Goal: Information Seeking & Learning: Learn about a topic

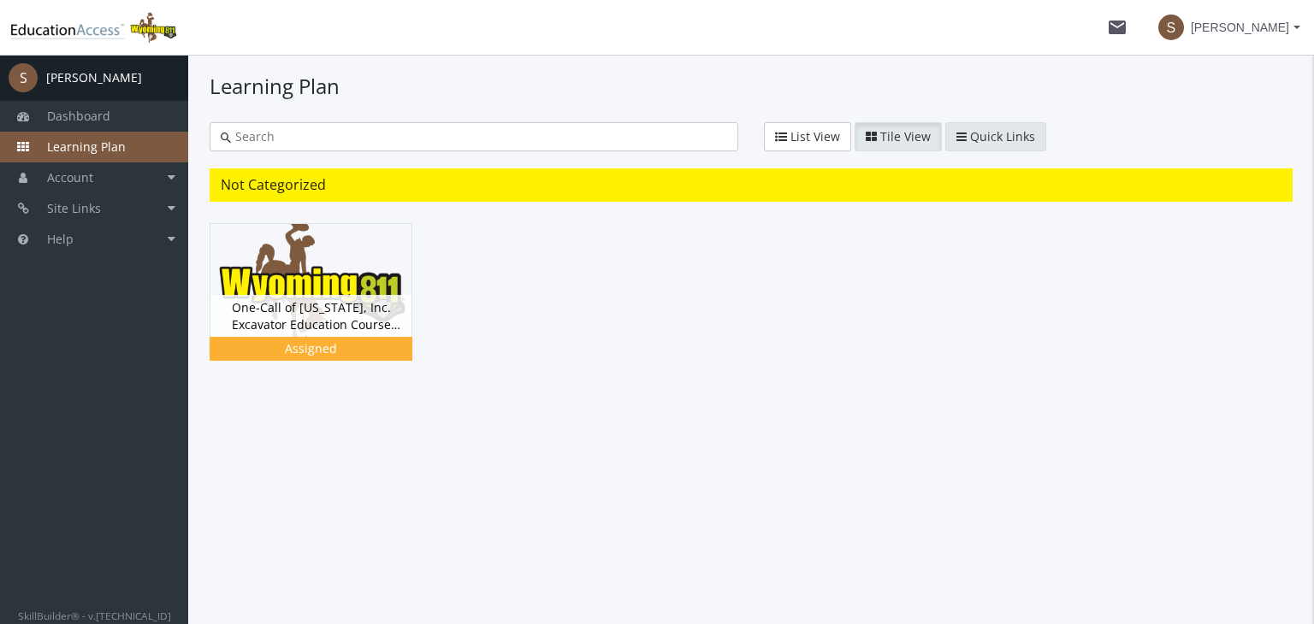
click at [975, 129] on span "Quick Links" at bounding box center [1002, 136] width 65 height 16
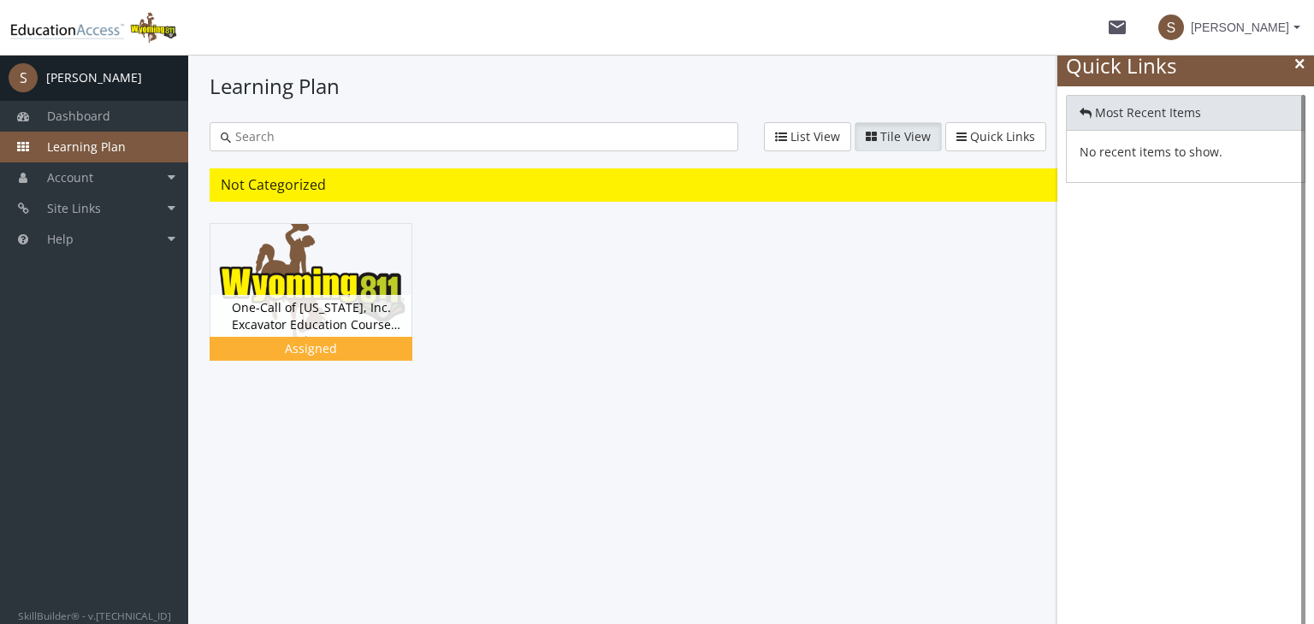
click at [989, 87] on h1 "Learning Plan" at bounding box center [751, 86] width 1083 height 29
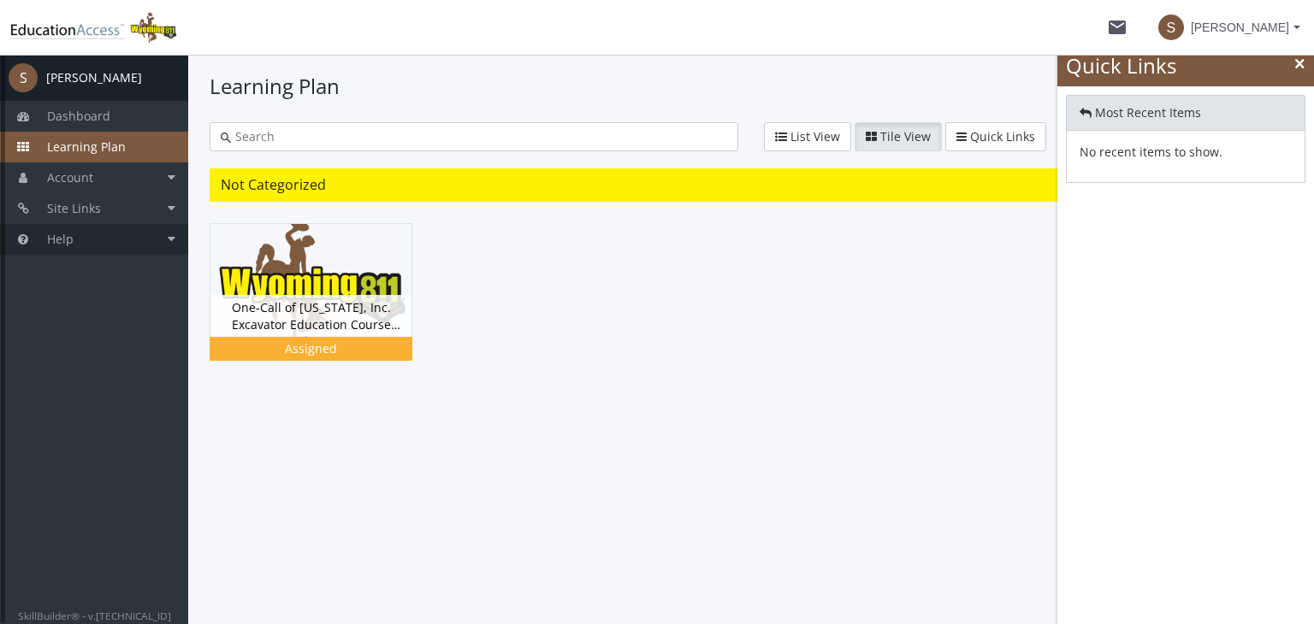
click at [56, 245] on span "Help" at bounding box center [60, 239] width 27 height 16
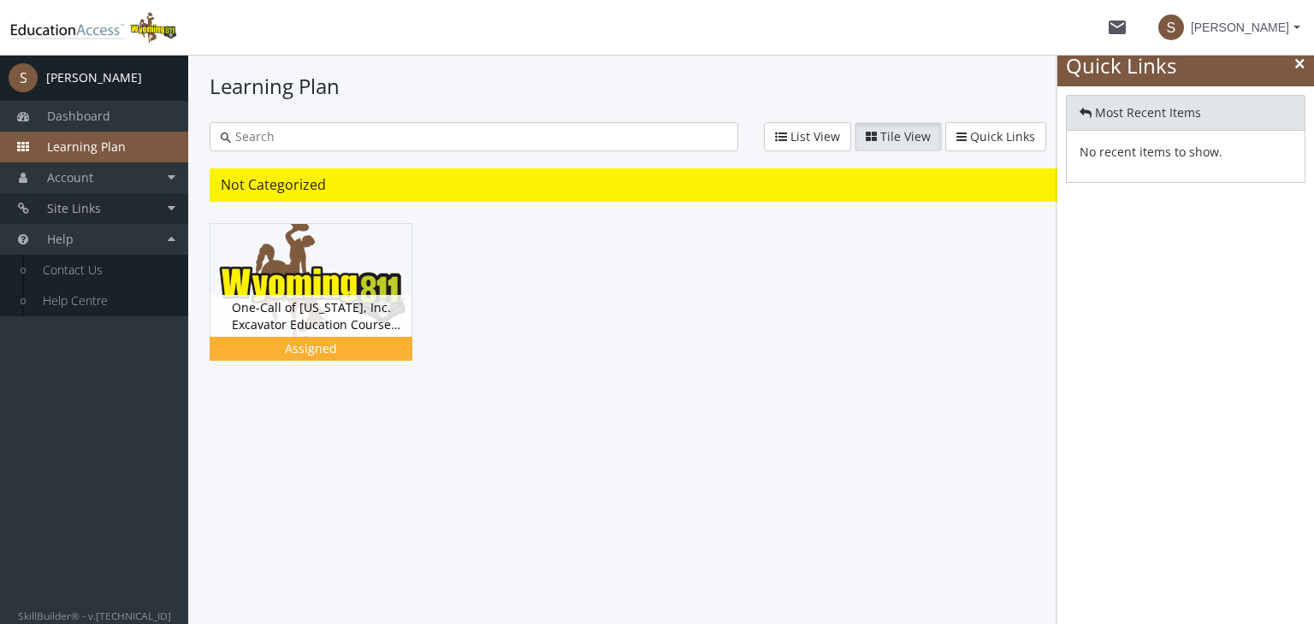
click at [76, 204] on span "Site Links" at bounding box center [74, 208] width 54 height 16
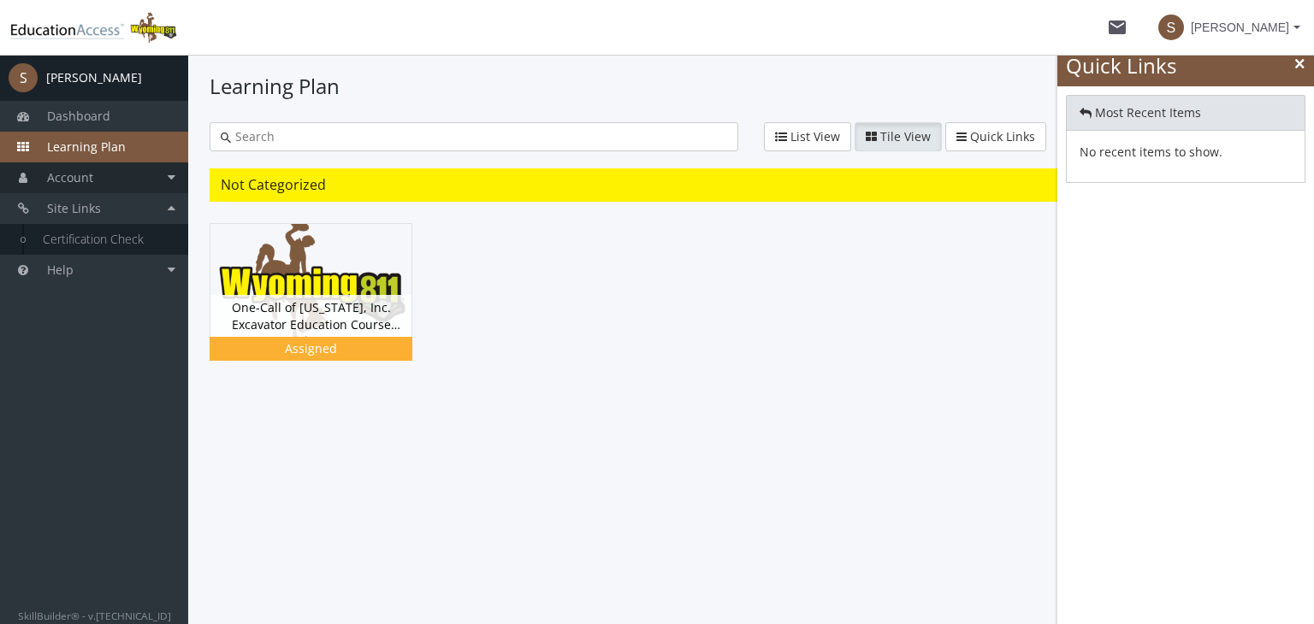
click at [149, 172] on link "Account" at bounding box center [94, 177] width 188 height 31
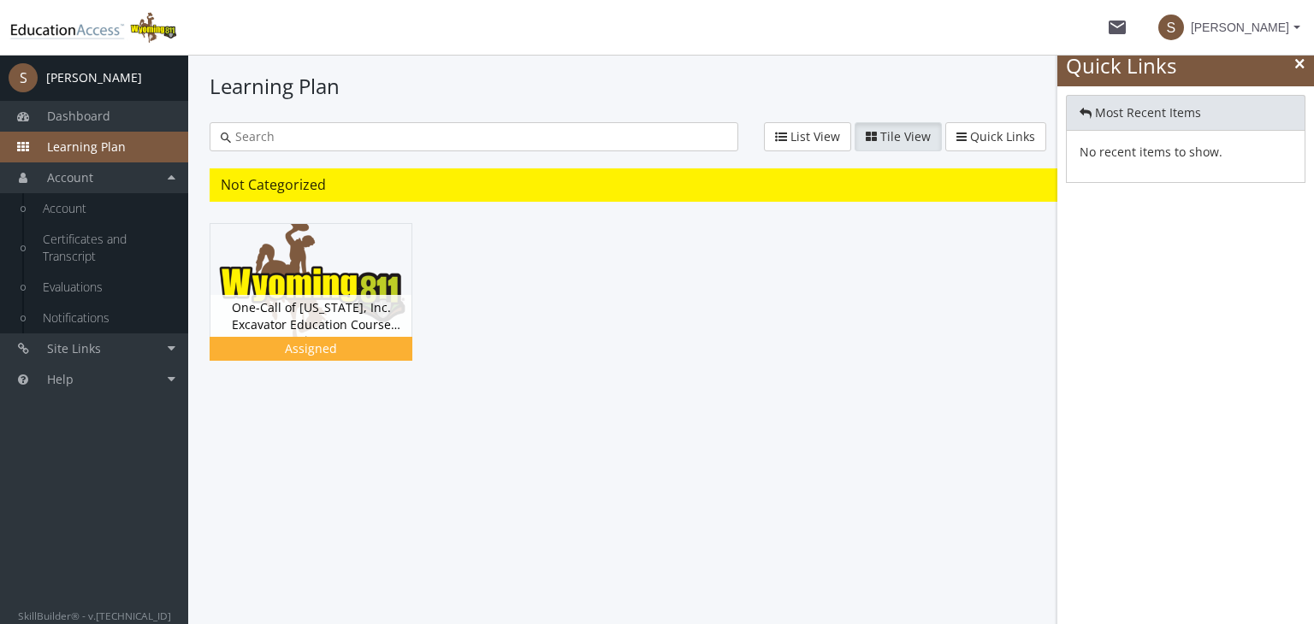
click at [133, 139] on link "Learning Plan" at bounding box center [94, 147] width 188 height 31
click at [90, 114] on span "Dashboard" at bounding box center [78, 116] width 63 height 16
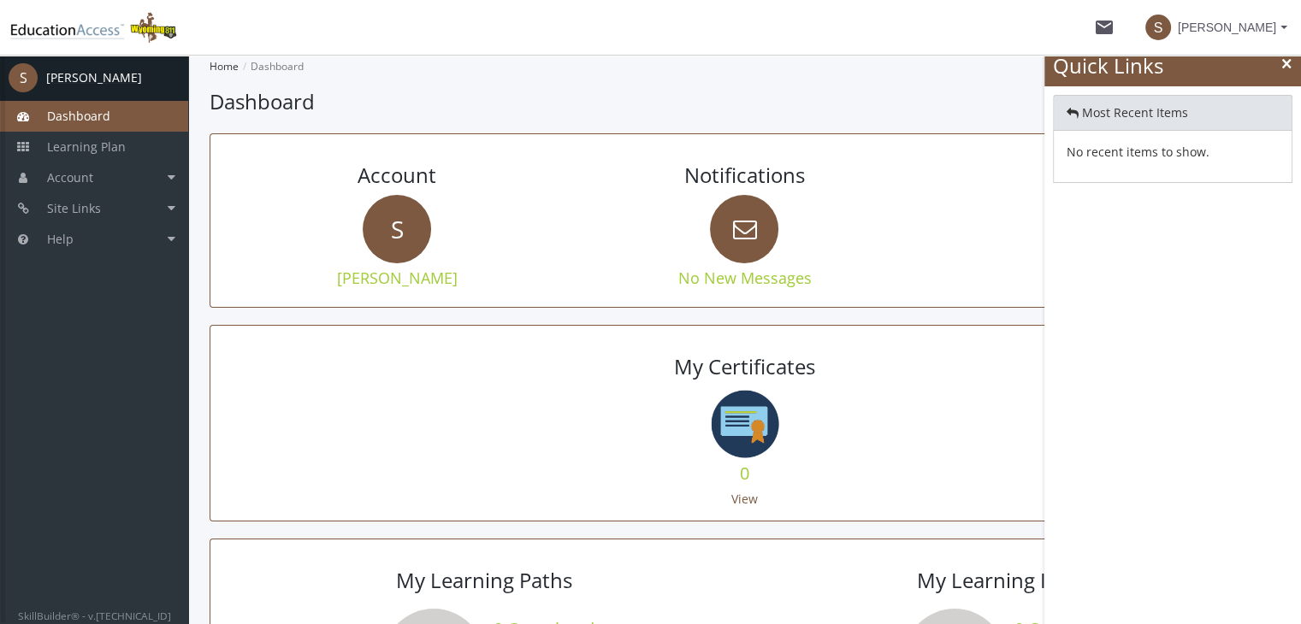
click at [74, 69] on div "[PERSON_NAME]" at bounding box center [94, 77] width 96 height 17
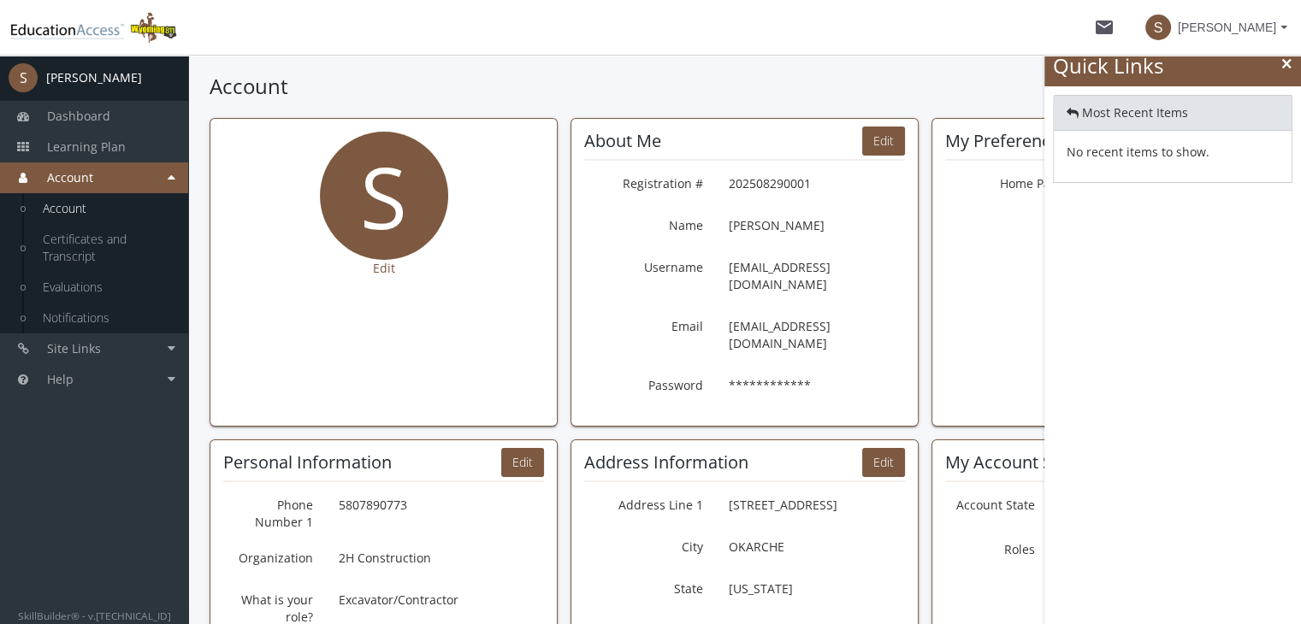
click at [1289, 59] on icon at bounding box center [1286, 64] width 9 height 12
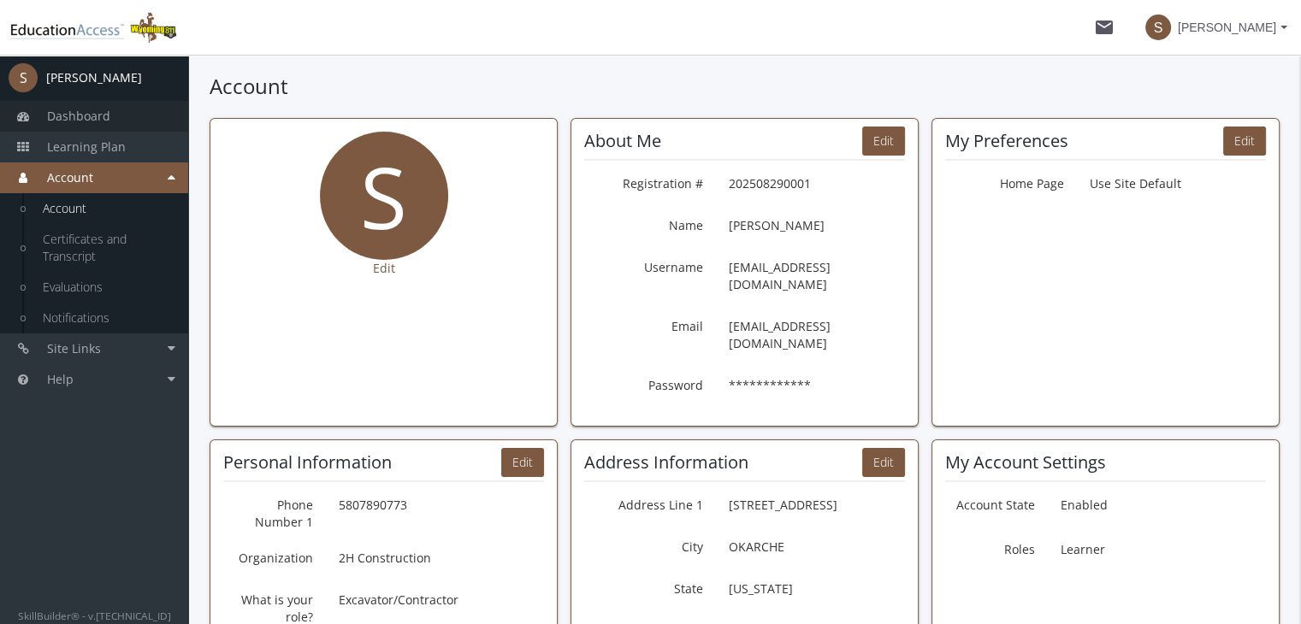
click at [91, 114] on span "Dashboard" at bounding box center [78, 116] width 63 height 16
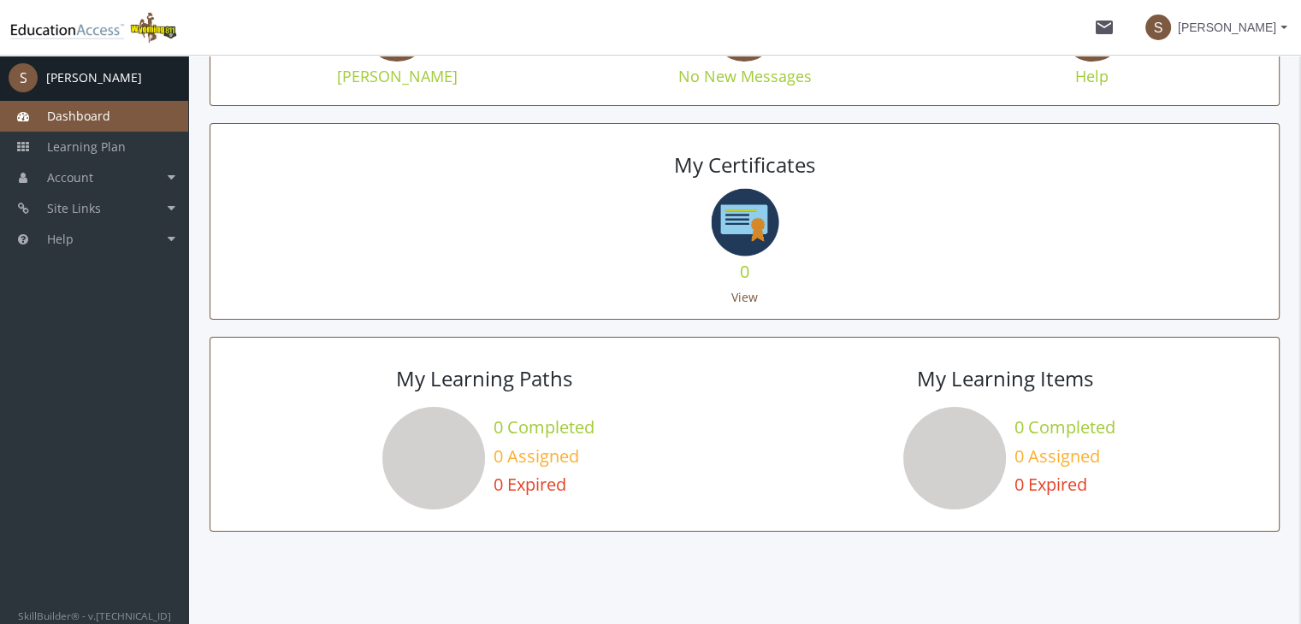
scroll to position [203, 0]
click at [417, 455] on icon at bounding box center [433, 457] width 103 height 103
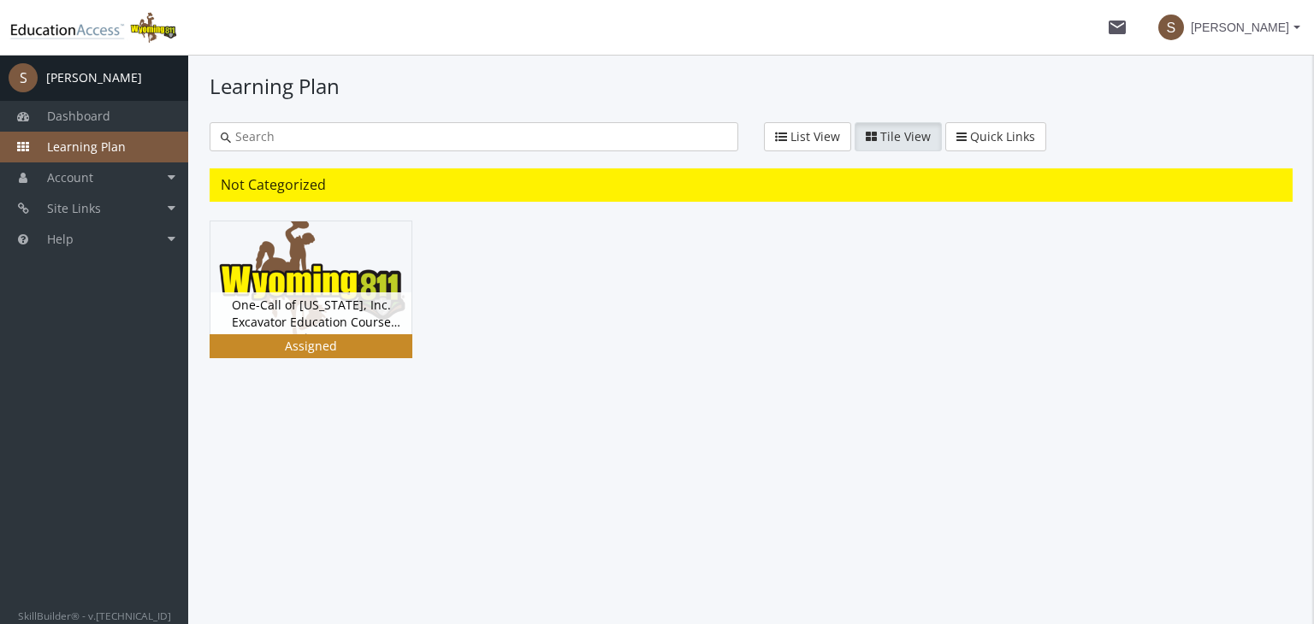
click at [334, 346] on div "Assigned" at bounding box center [311, 346] width 196 height 17
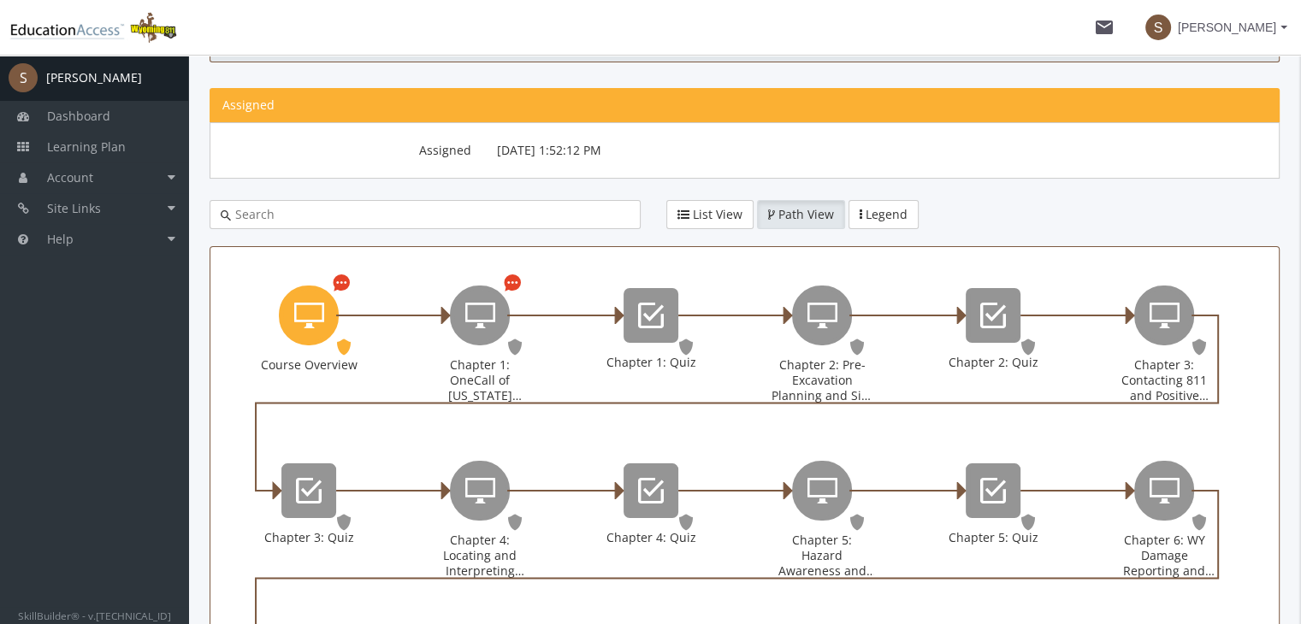
scroll to position [127, 0]
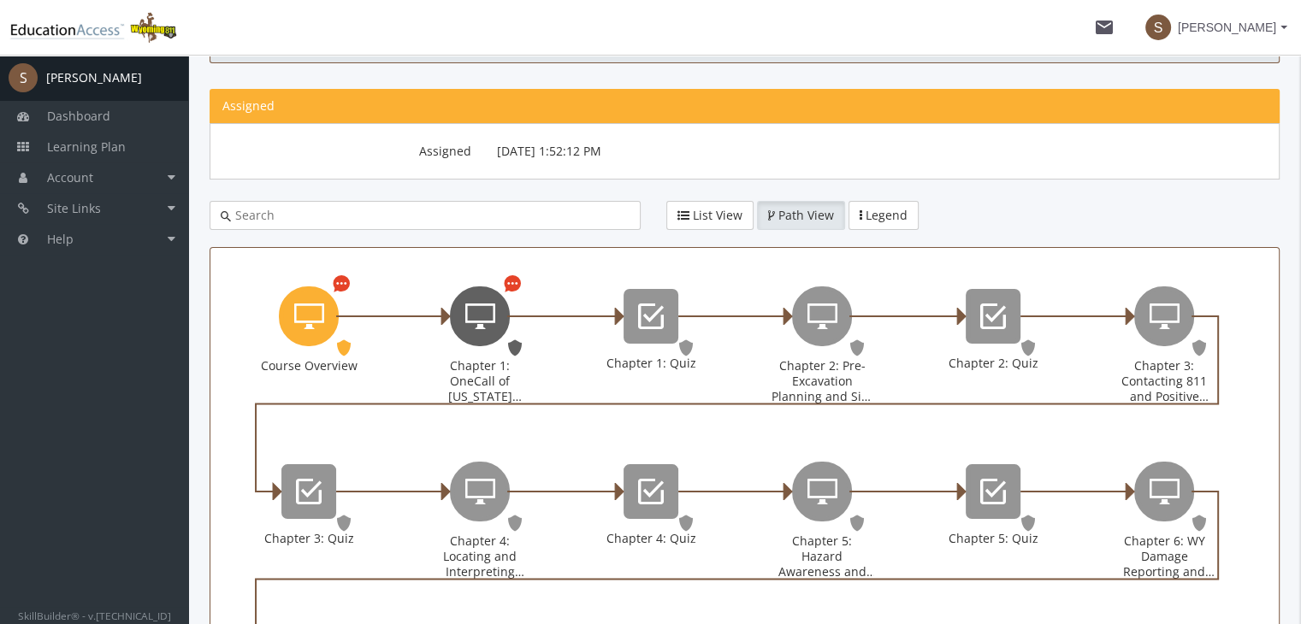
click at [465, 316] on icon "Chapter 1: OneCall of Wyoming Introduction" at bounding box center [480, 316] width 30 height 34
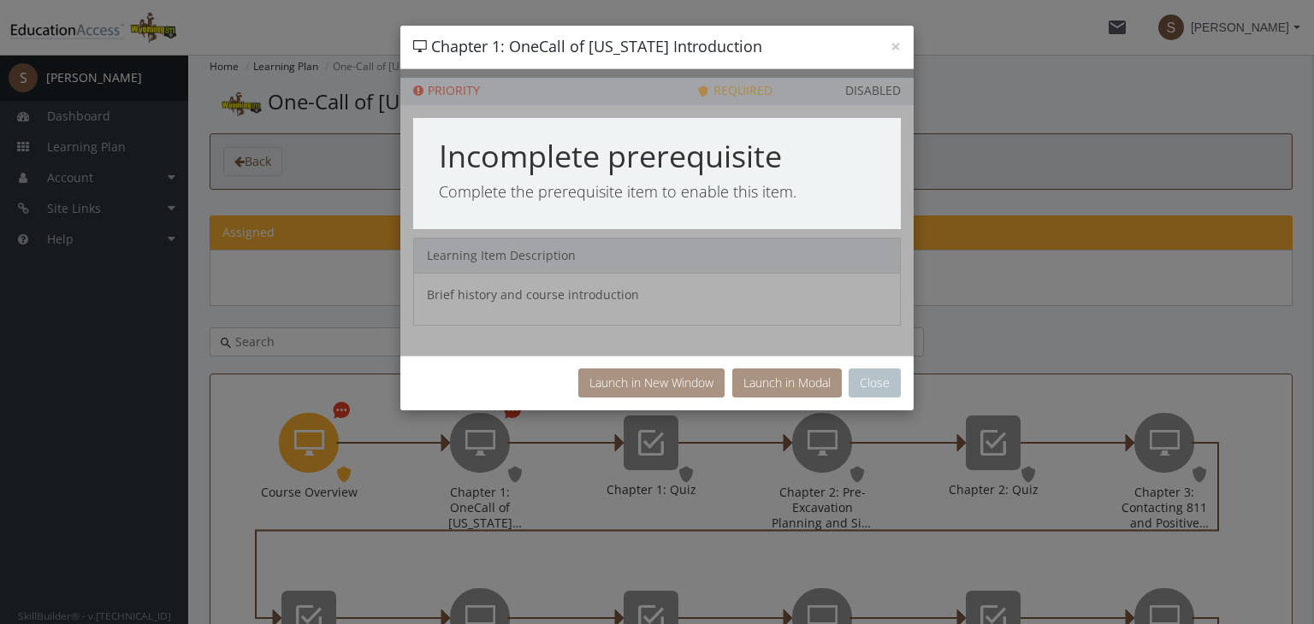
click at [465, 315] on div at bounding box center [656, 212] width 513 height 287
click at [896, 49] on button "×" at bounding box center [895, 47] width 10 height 18
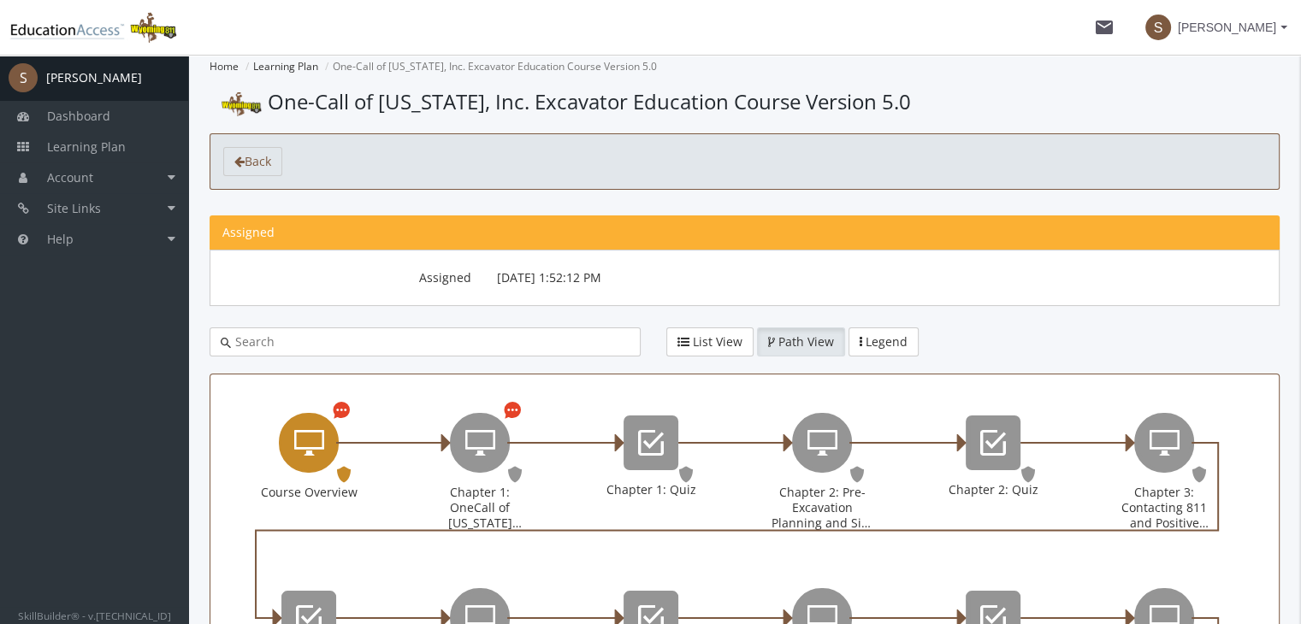
click at [299, 467] on div "Course Overview" at bounding box center [309, 443] width 60 height 60
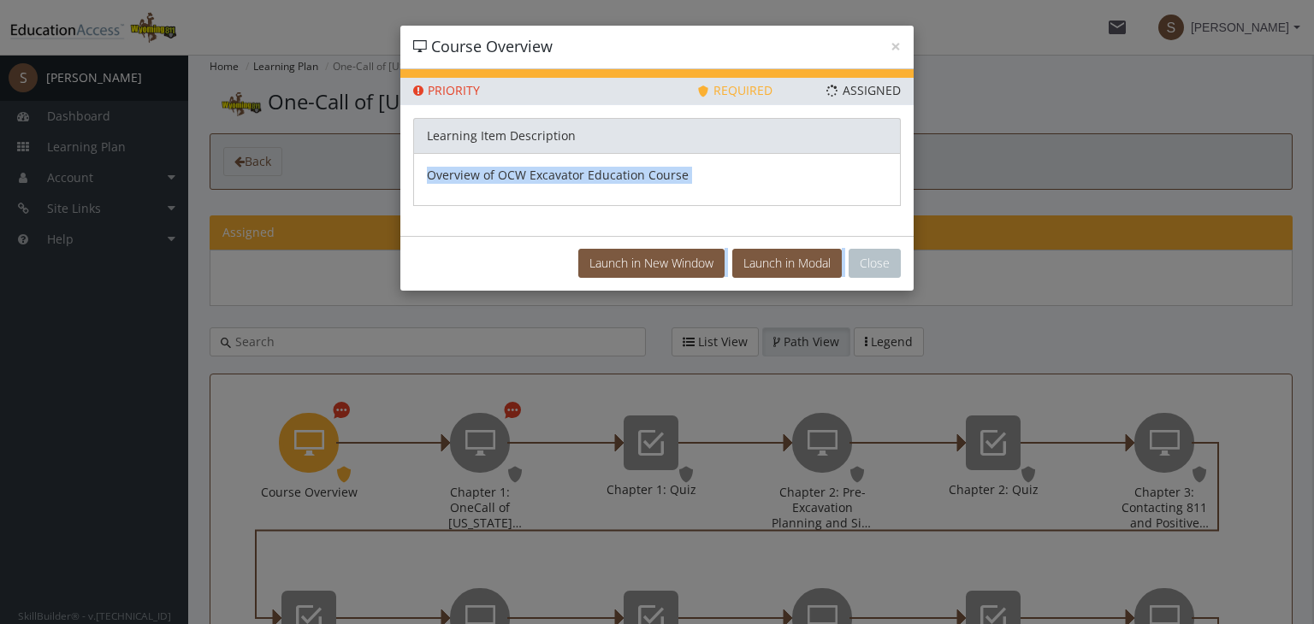
drag, startPoint x: 752, startPoint y: 115, endPoint x: 901, endPoint y: 305, distance: 241.8
click at [901, 305] on div "× Course Overview Priority This Learning Item has been designated as a Priority…" at bounding box center [657, 312] width 1314 height 624
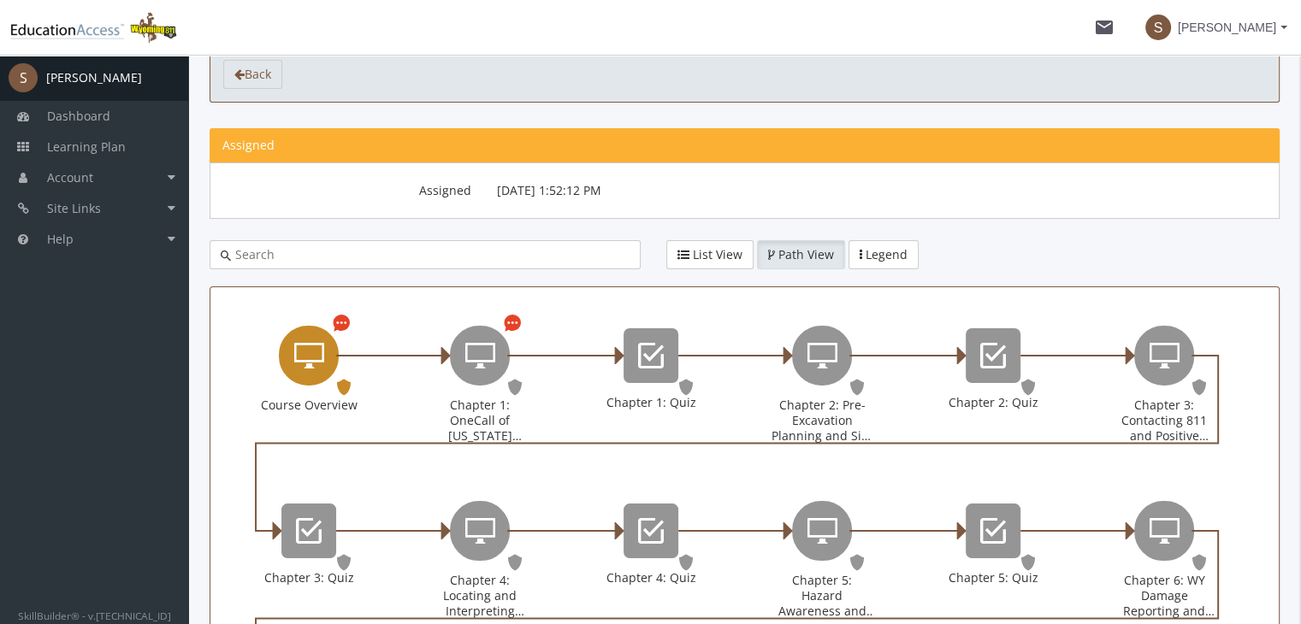
scroll to position [79, 0]
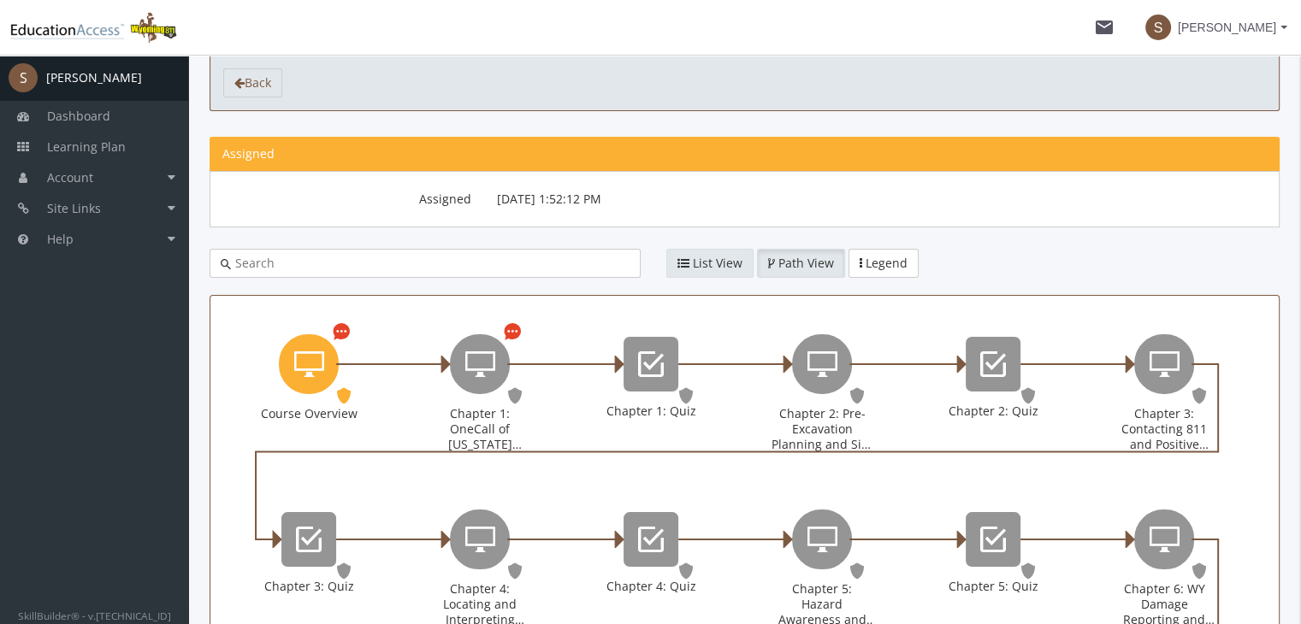
click at [728, 270] on button "List View" at bounding box center [709, 263] width 87 height 29
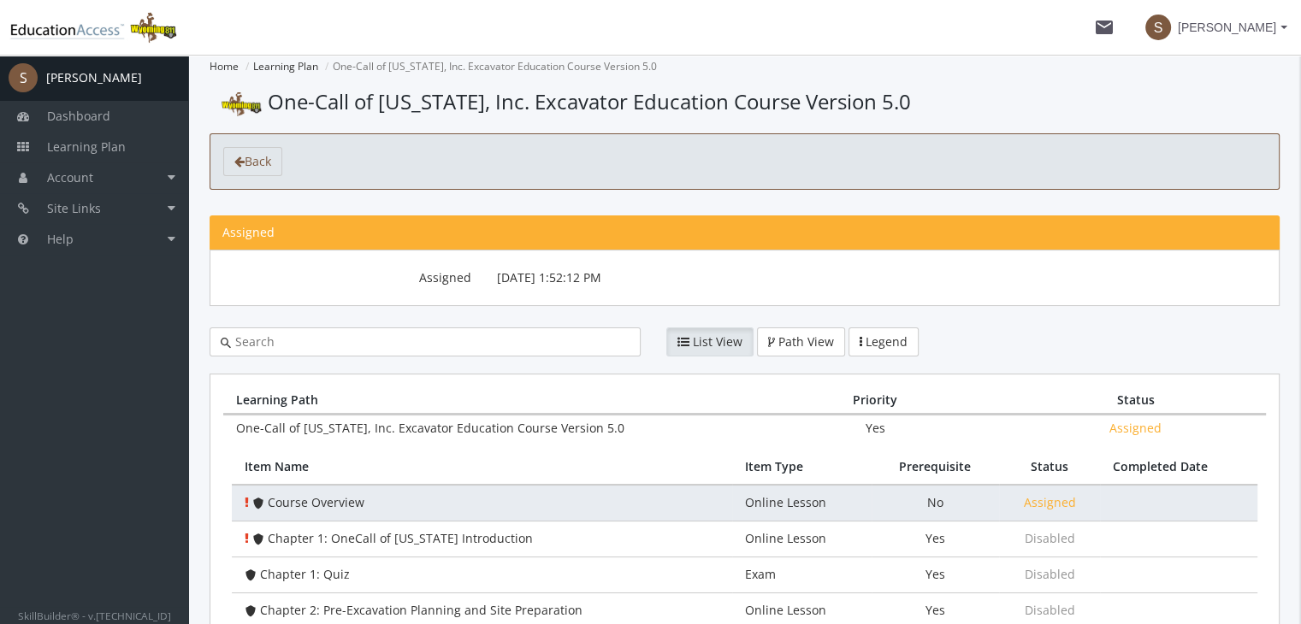
click at [647, 504] on td "Course Overview" at bounding box center [482, 503] width 500 height 37
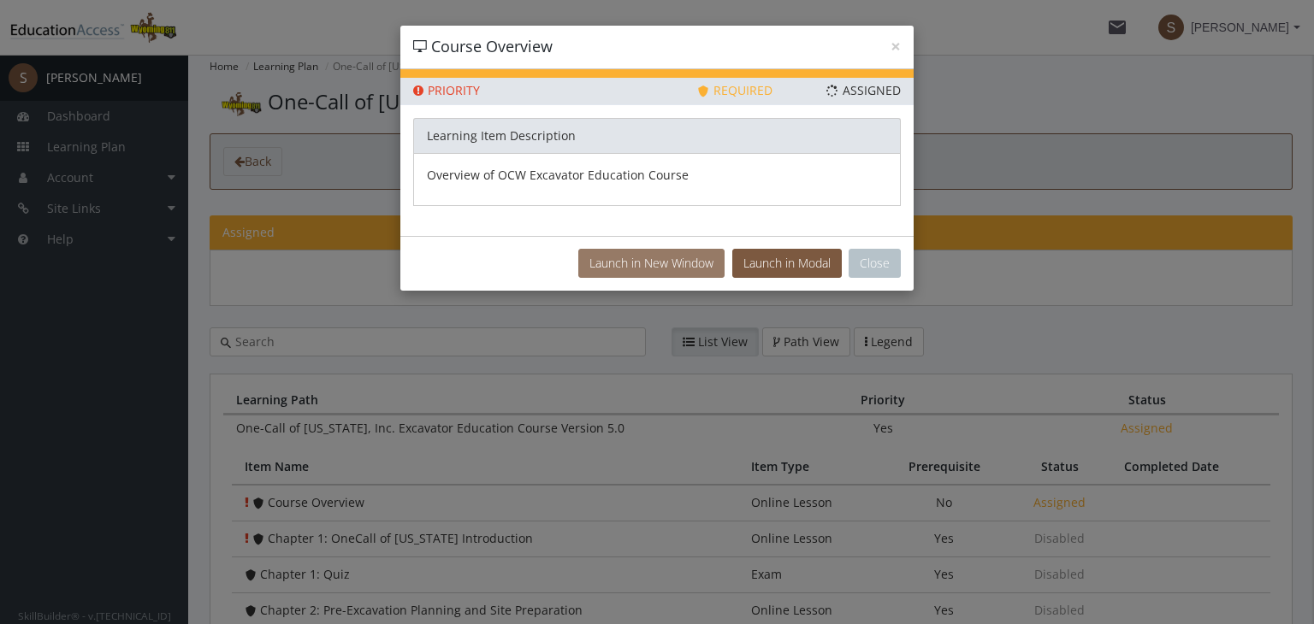
click at [671, 256] on button "Launch in New Window" at bounding box center [651, 263] width 146 height 29
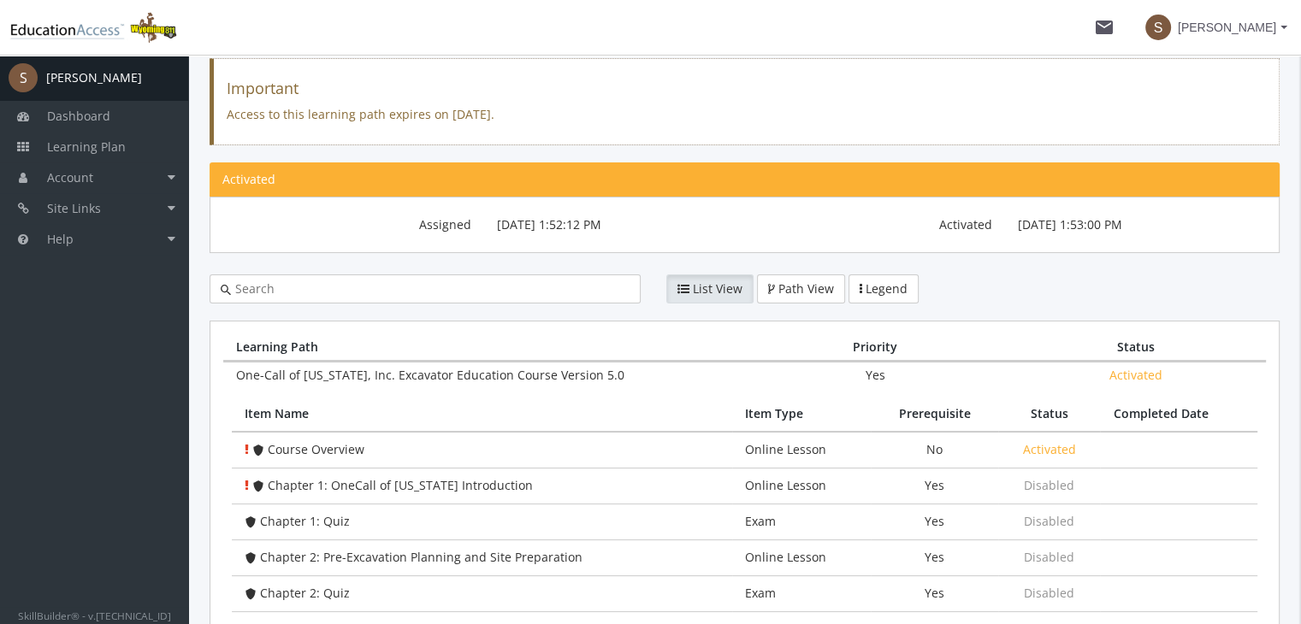
scroll to position [160, 0]
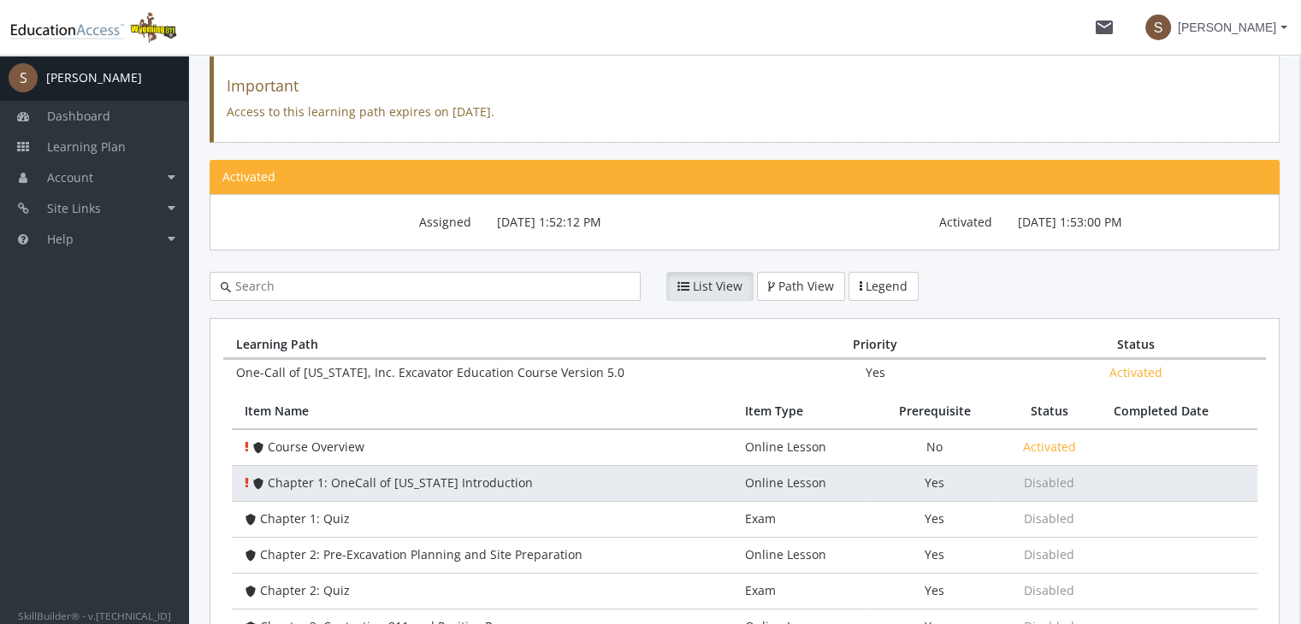
click at [755, 476] on span "Online Lesson" at bounding box center [785, 483] width 81 height 16
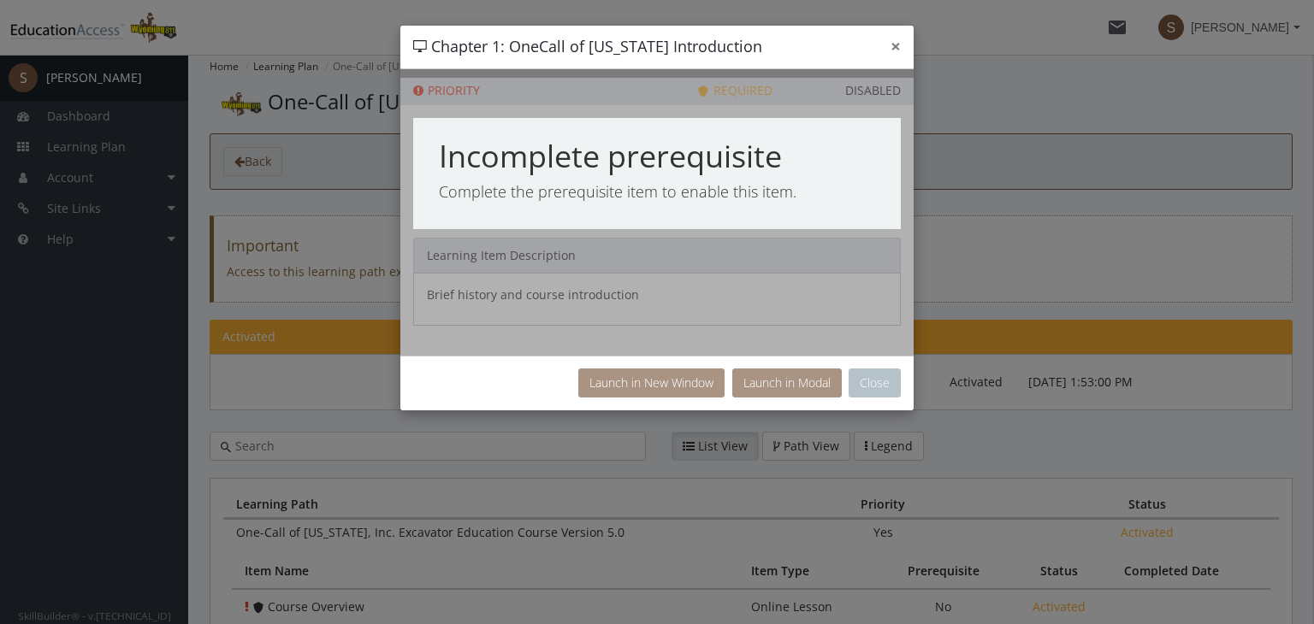
click at [891, 46] on button "×" at bounding box center [895, 47] width 10 height 18
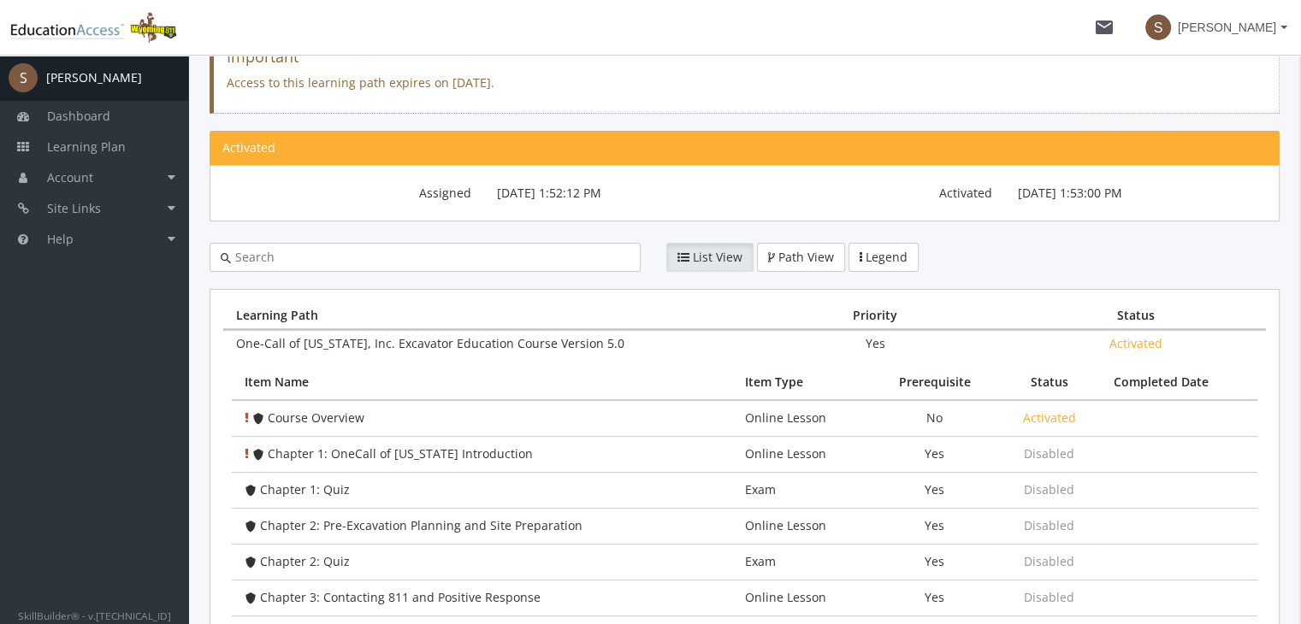
scroll to position [195, 0]
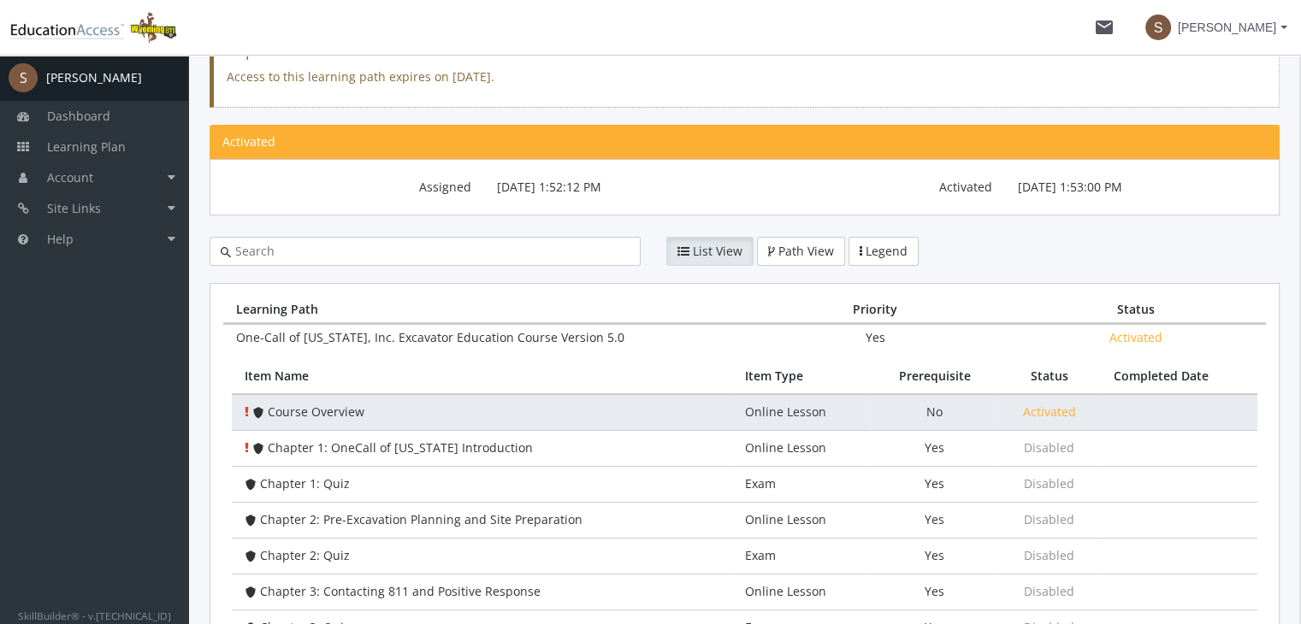
click at [765, 404] on span "Online Lesson" at bounding box center [785, 412] width 81 height 16
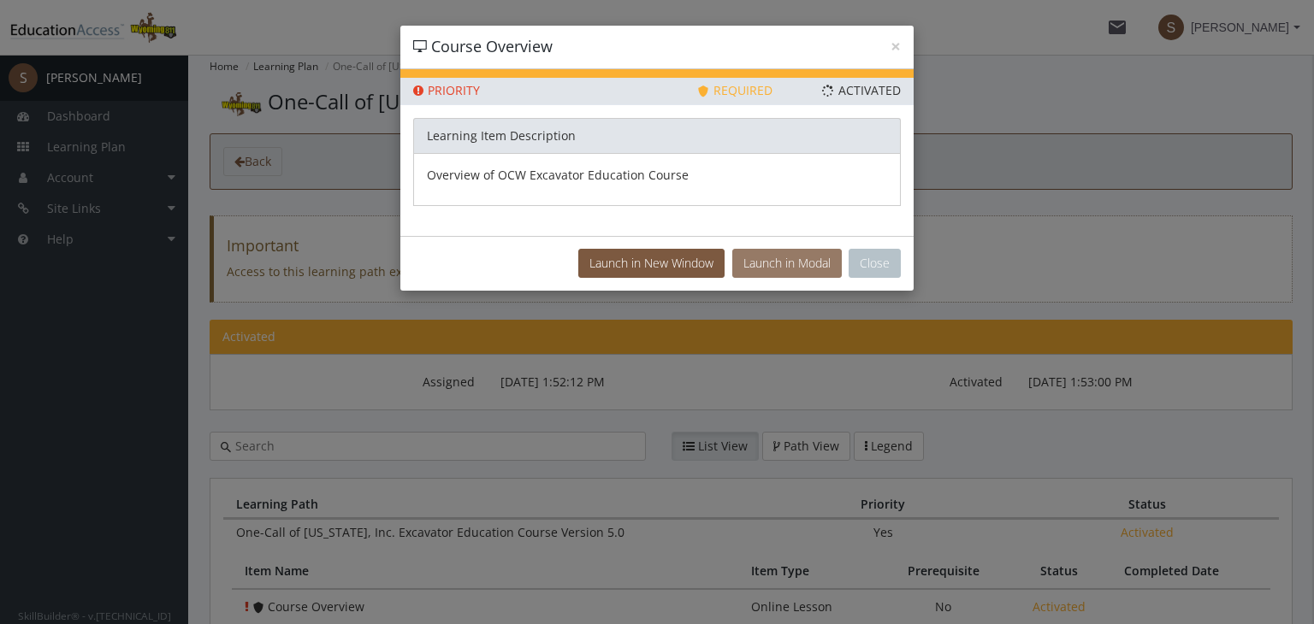
click at [796, 262] on button "Launch in Modal" at bounding box center [786, 263] width 109 height 29
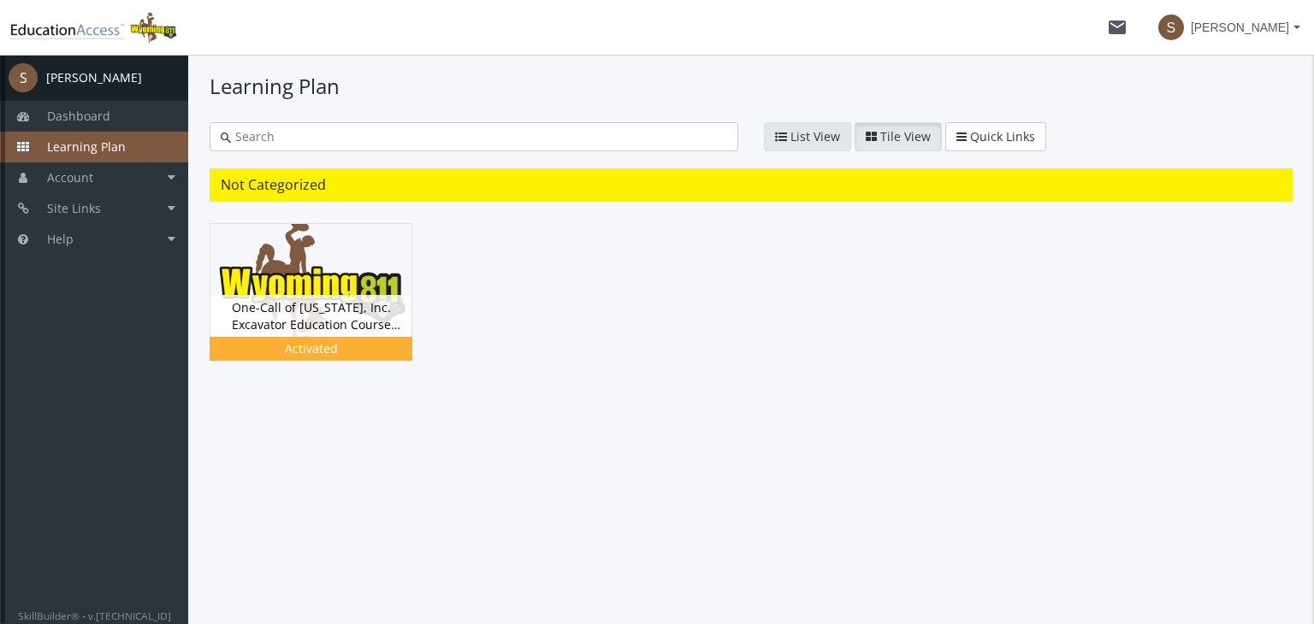
click at [806, 140] on span "List View" at bounding box center [815, 136] width 50 height 16
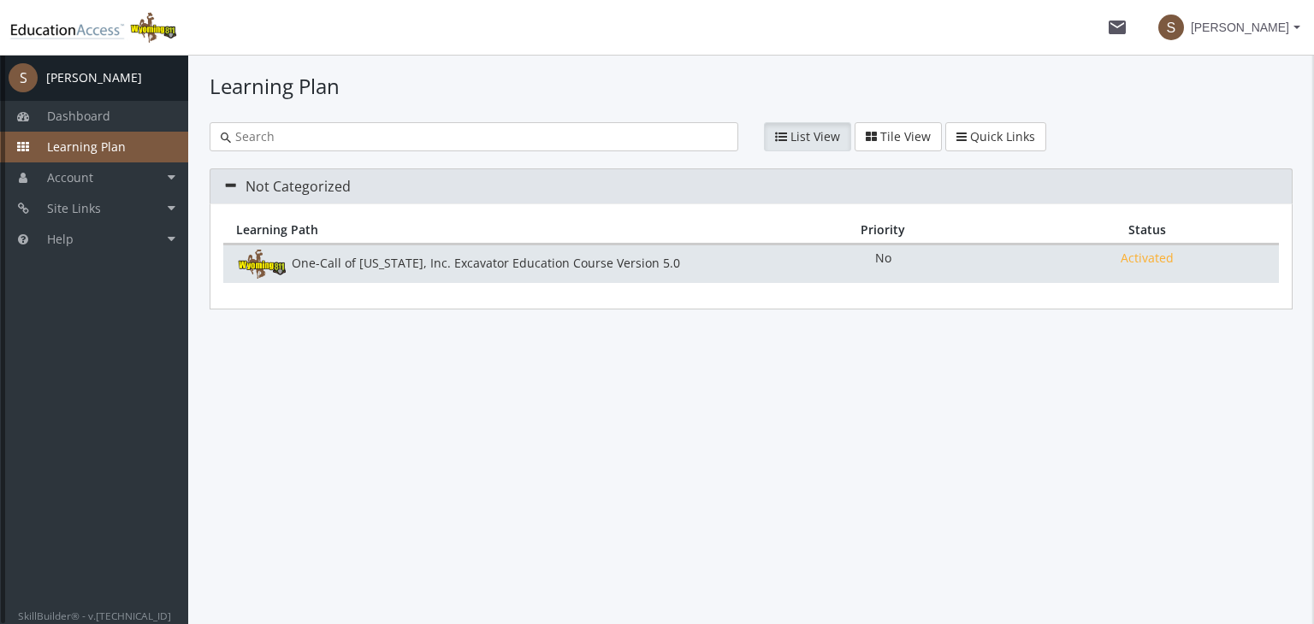
click at [861, 265] on span "No" at bounding box center [883, 258] width 264 height 17
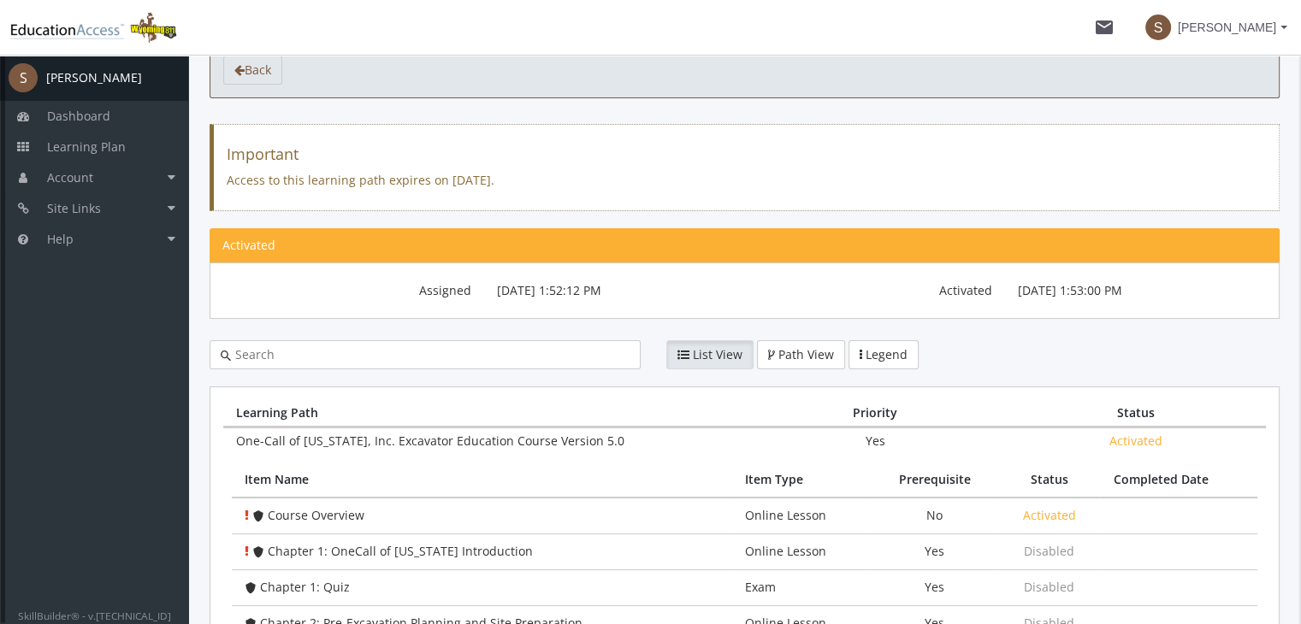
scroll to position [92, 0]
click at [711, 352] on span "List View" at bounding box center [718, 354] width 50 height 16
click at [787, 350] on span "Path View" at bounding box center [806, 354] width 56 height 16
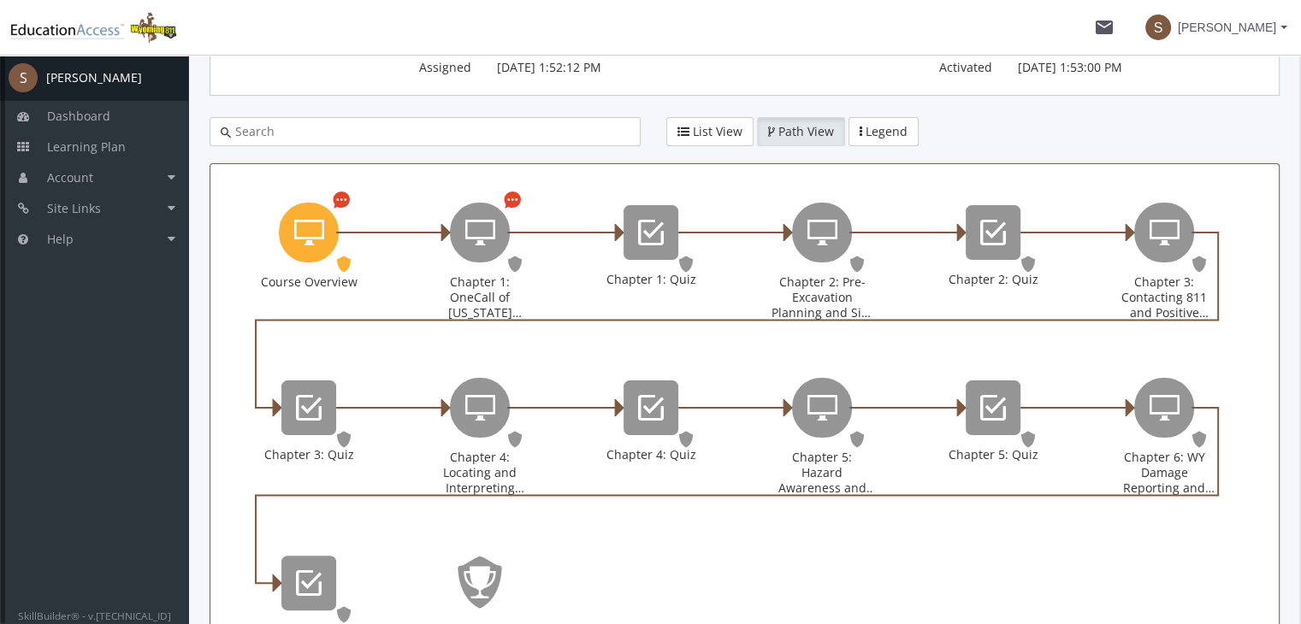
scroll to position [312, 0]
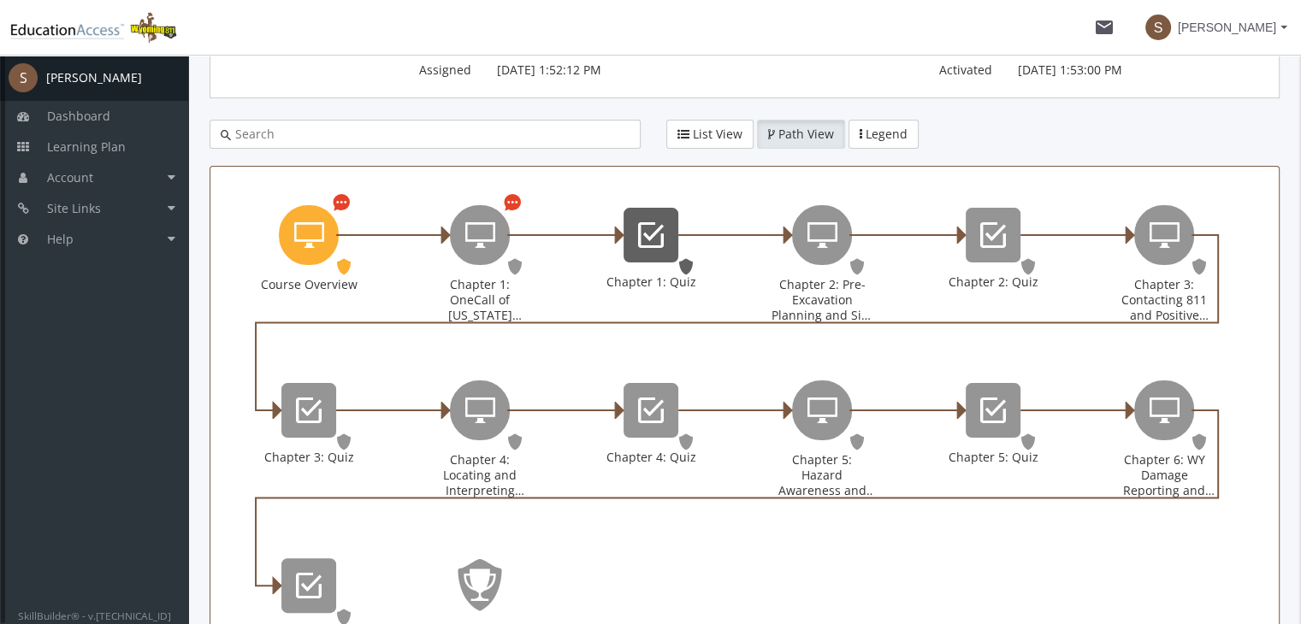
click at [650, 229] on icon "Chapter 1: Quiz" at bounding box center [651, 235] width 26 height 34
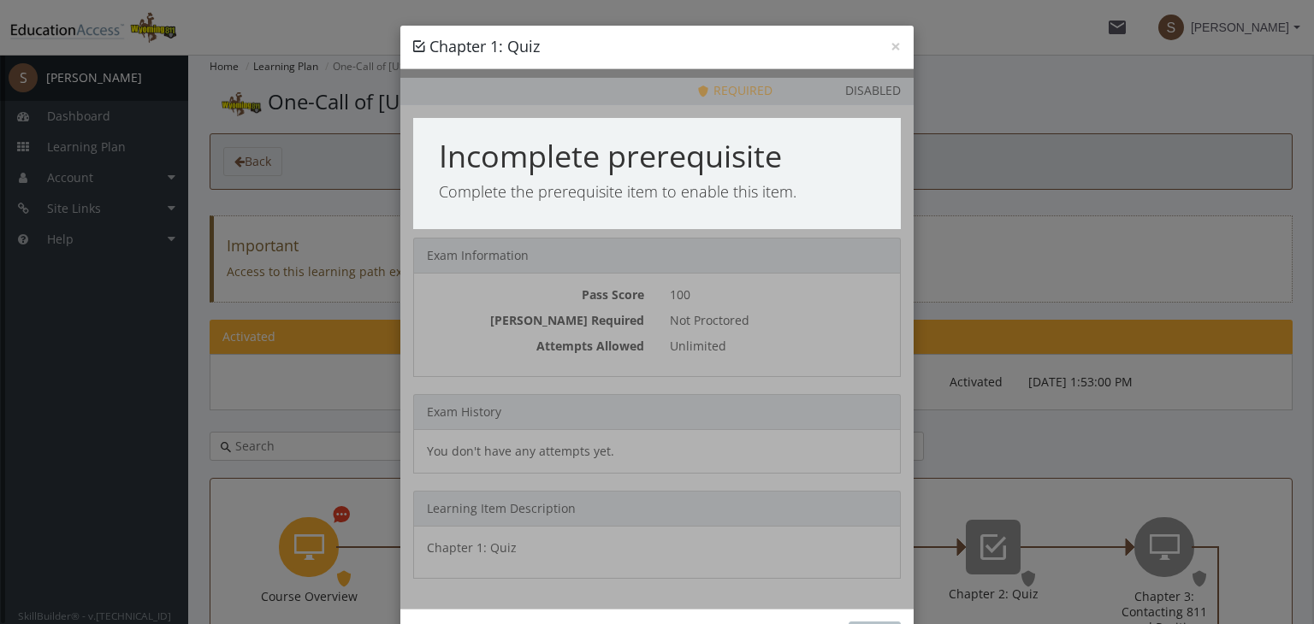
click at [894, 42] on div "× Chapter 1: Quiz" at bounding box center [656, 48] width 513 height 44
click at [890, 44] on button "×" at bounding box center [895, 47] width 10 height 18
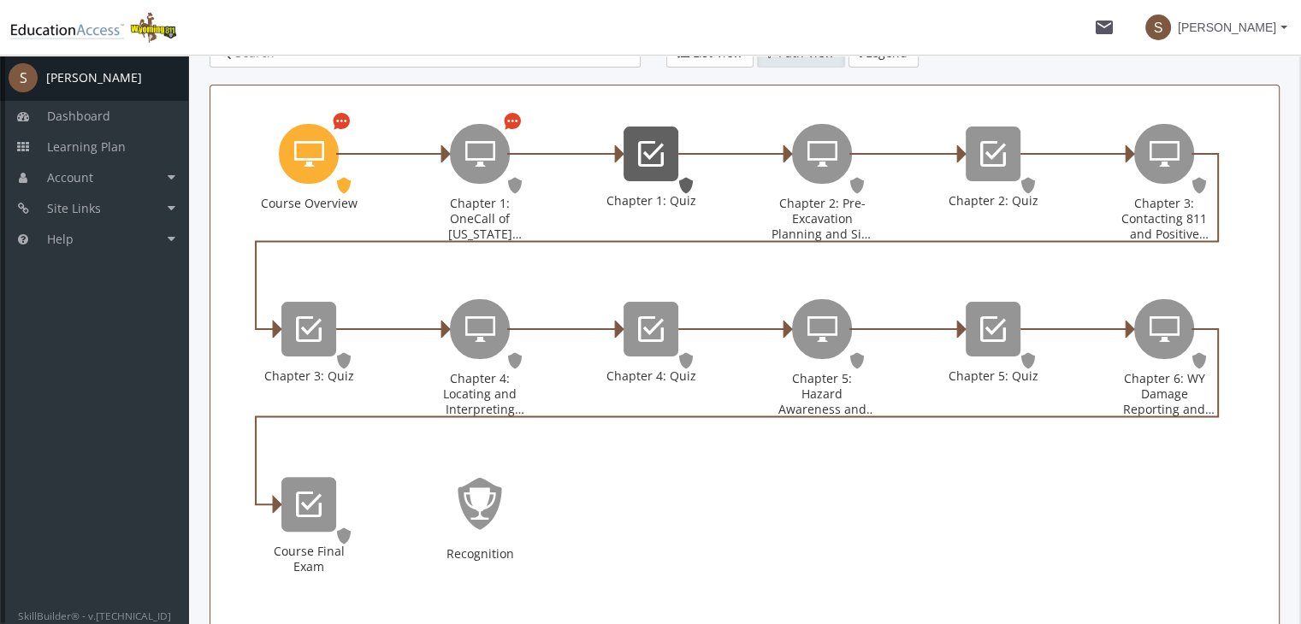
scroll to position [345, 0]
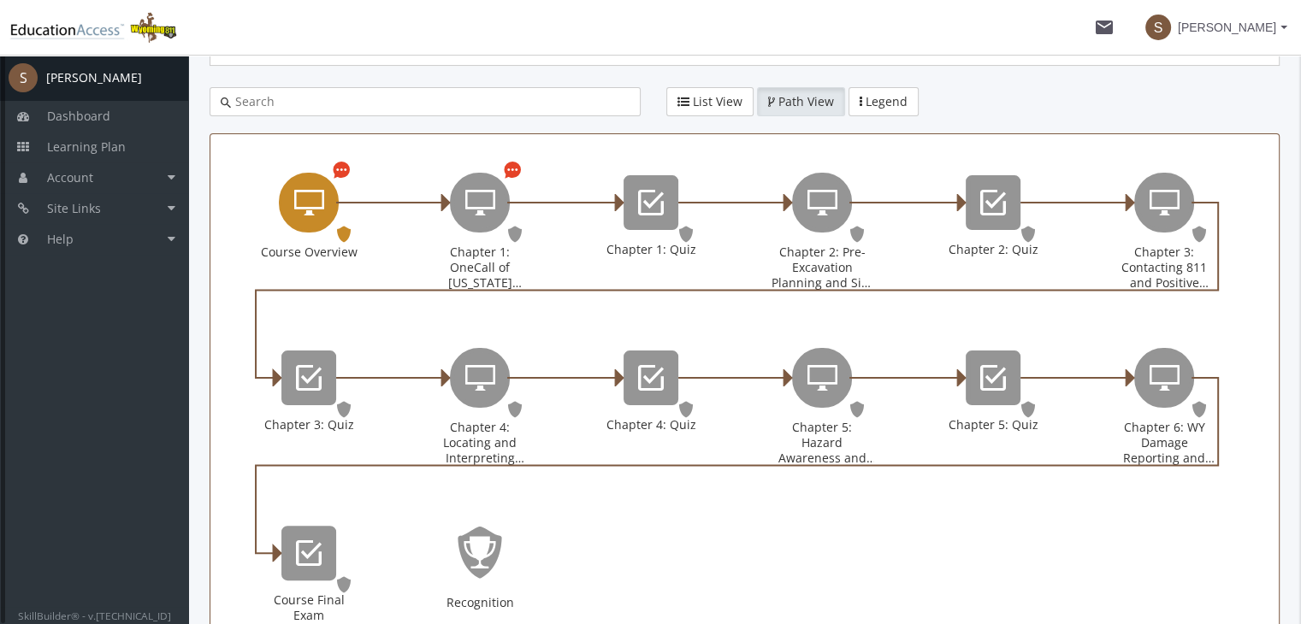
click at [316, 194] on icon "Course Overview" at bounding box center [309, 203] width 30 height 34
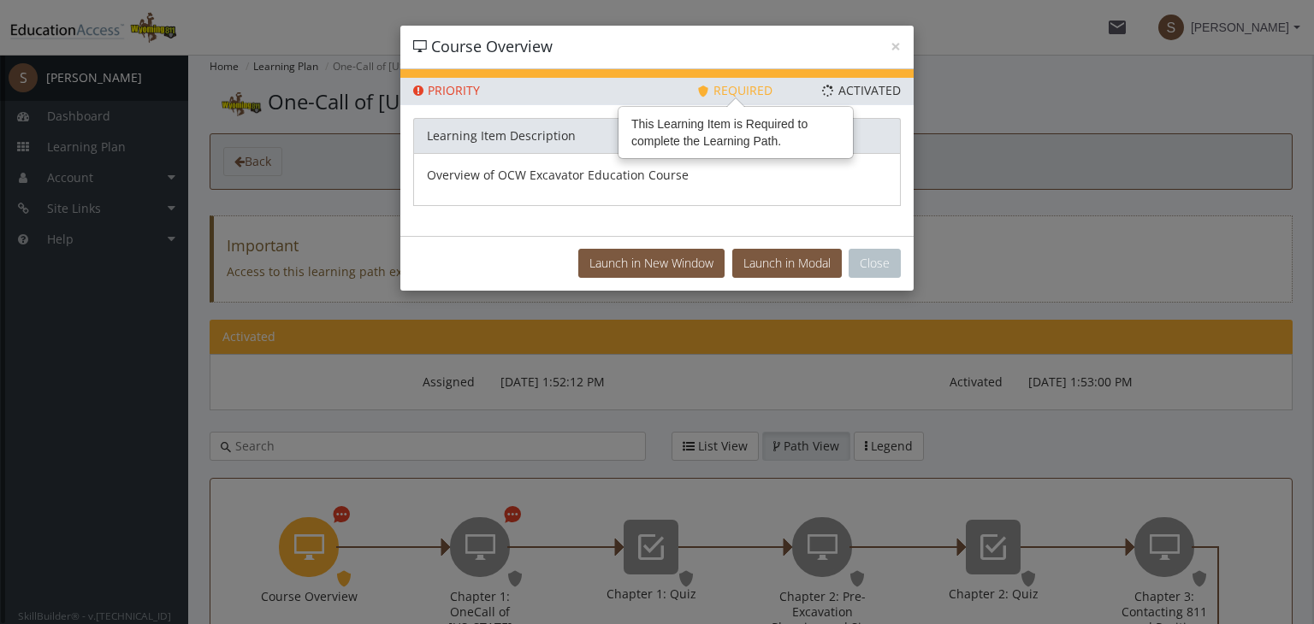
click at [730, 92] on span "Required" at bounding box center [734, 90] width 75 height 16
click at [661, 263] on button "Launch in New Window" at bounding box center [651, 263] width 146 height 29
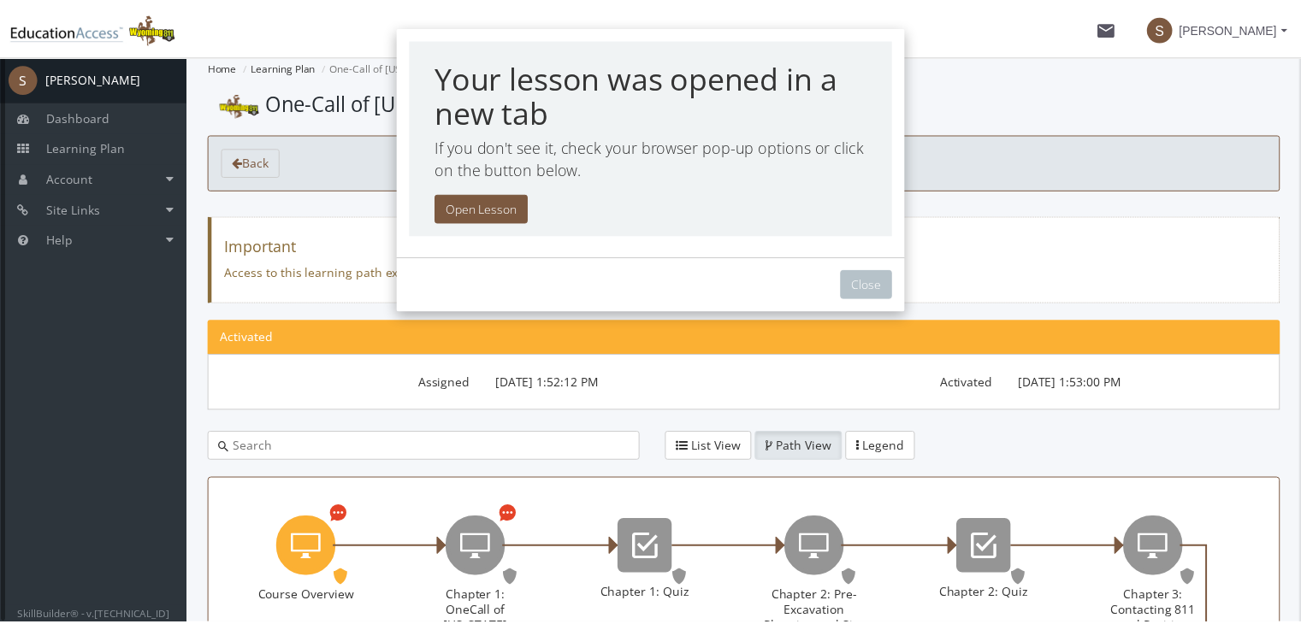
scroll to position [41, 0]
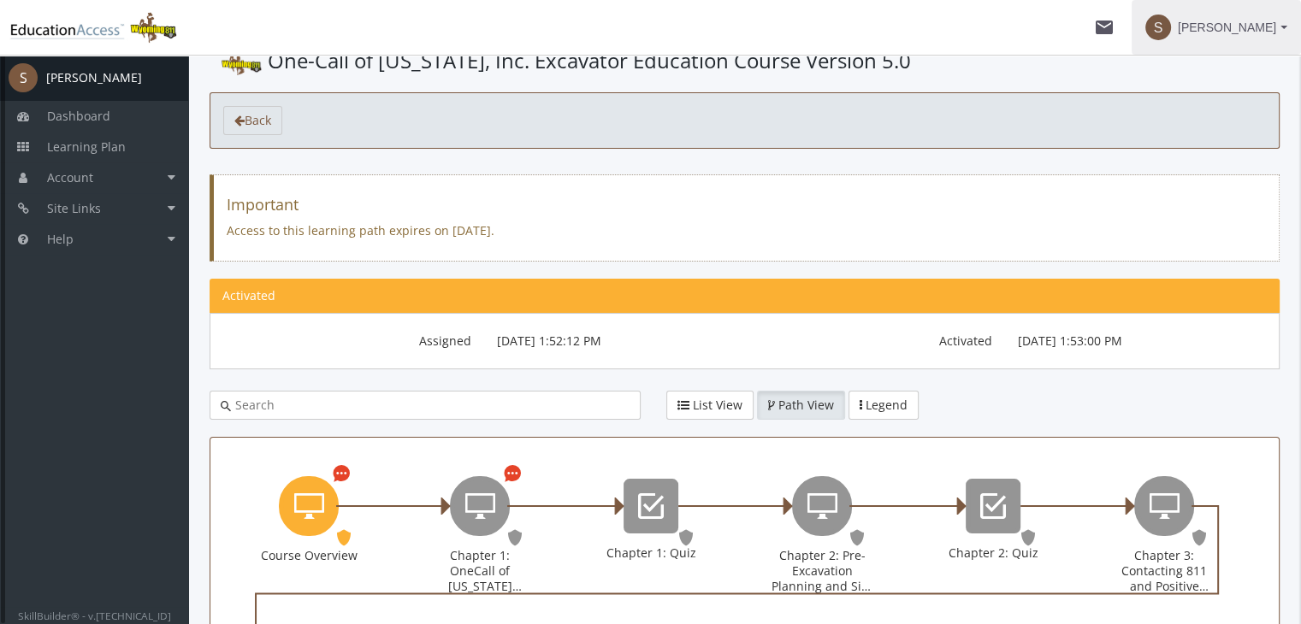
click at [1280, 32] on span "S [PERSON_NAME]" at bounding box center [1216, 27] width 142 height 31
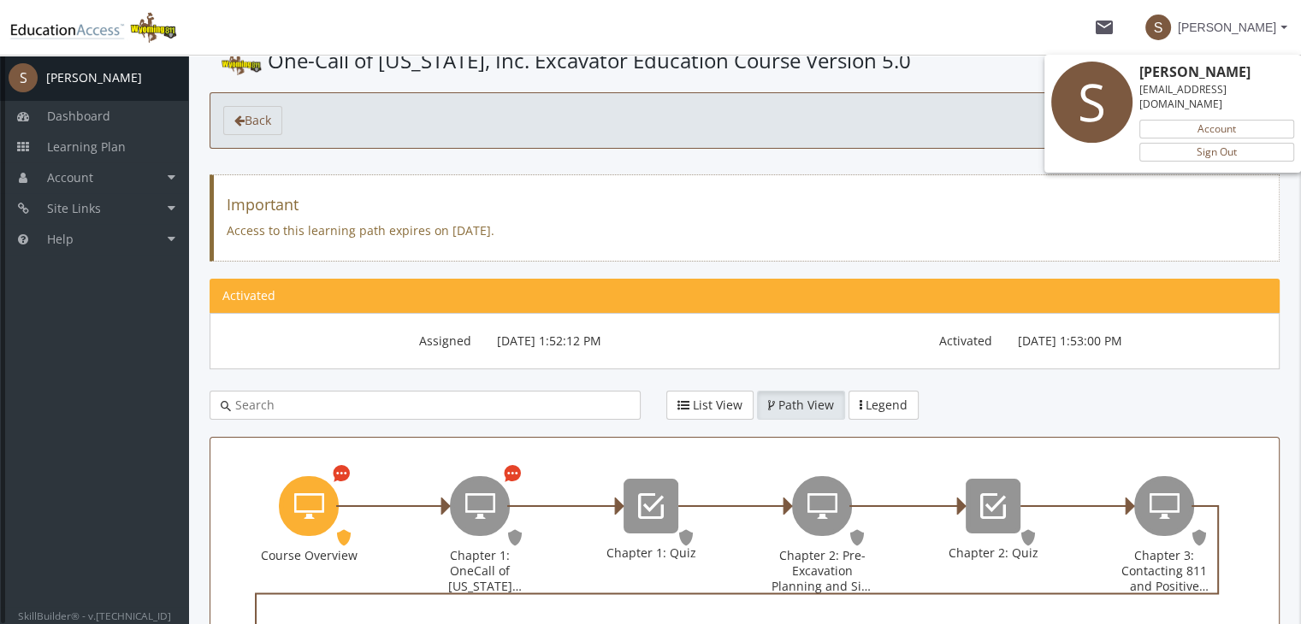
click at [1130, 20] on div at bounding box center [650, 312] width 1301 height 624
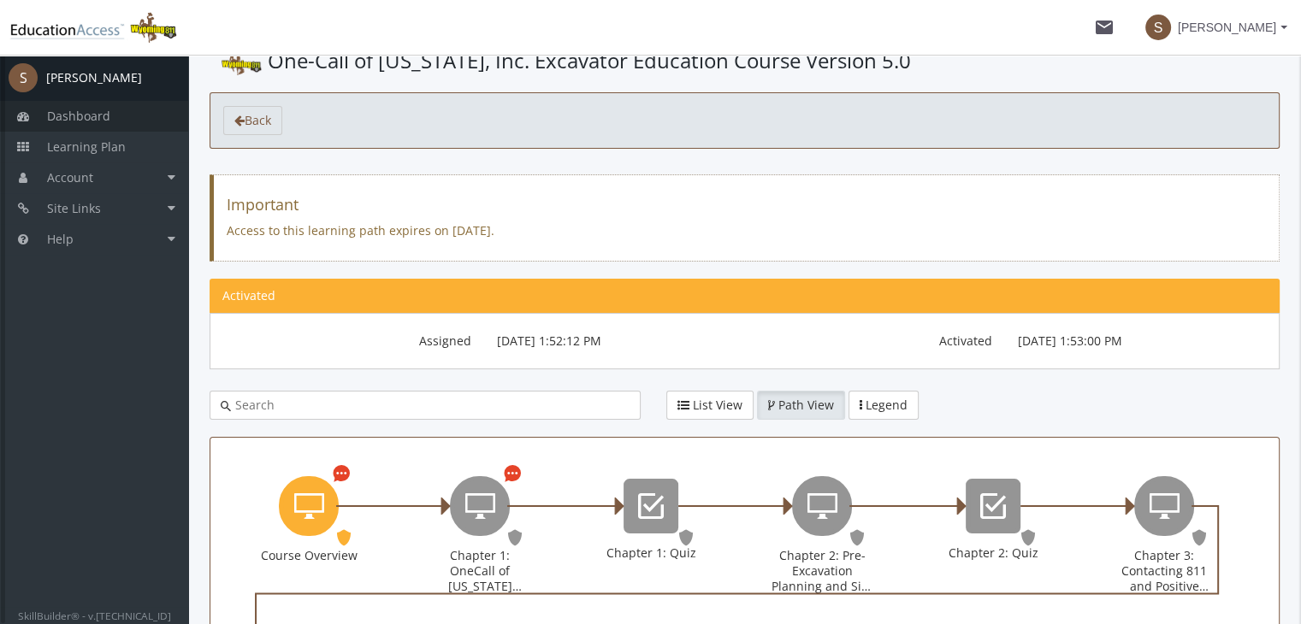
click at [92, 121] on span "Dashboard" at bounding box center [78, 116] width 63 height 16
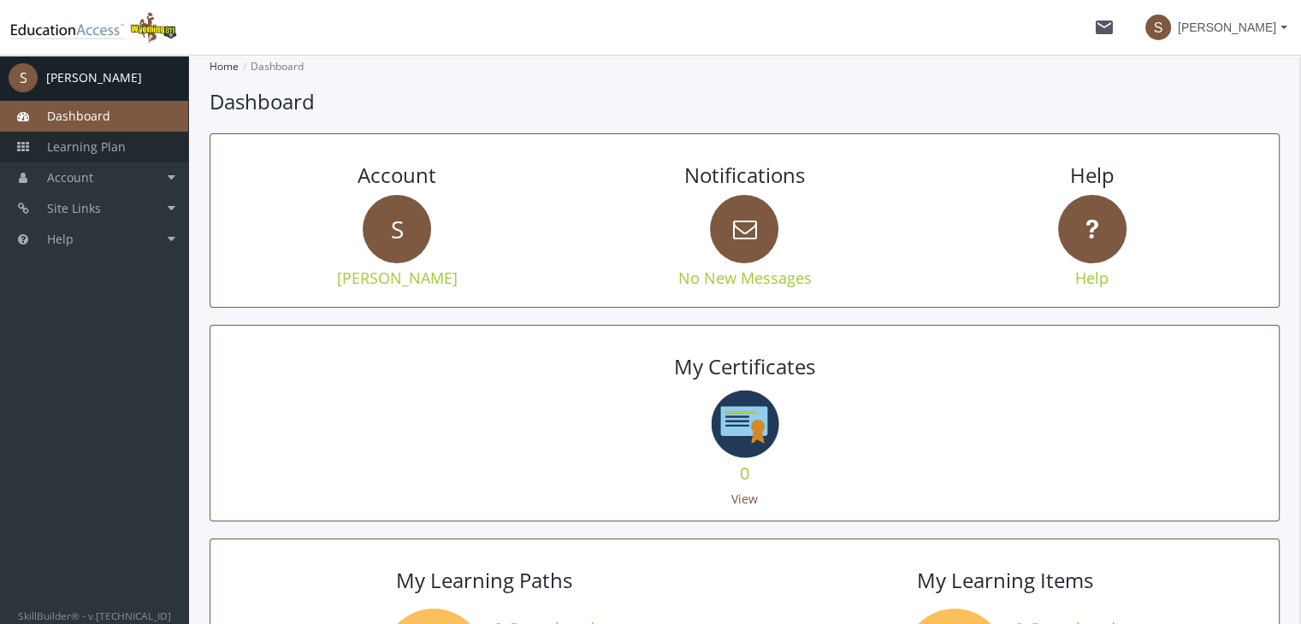
click at [92, 144] on span "Learning Plan" at bounding box center [86, 147] width 79 height 16
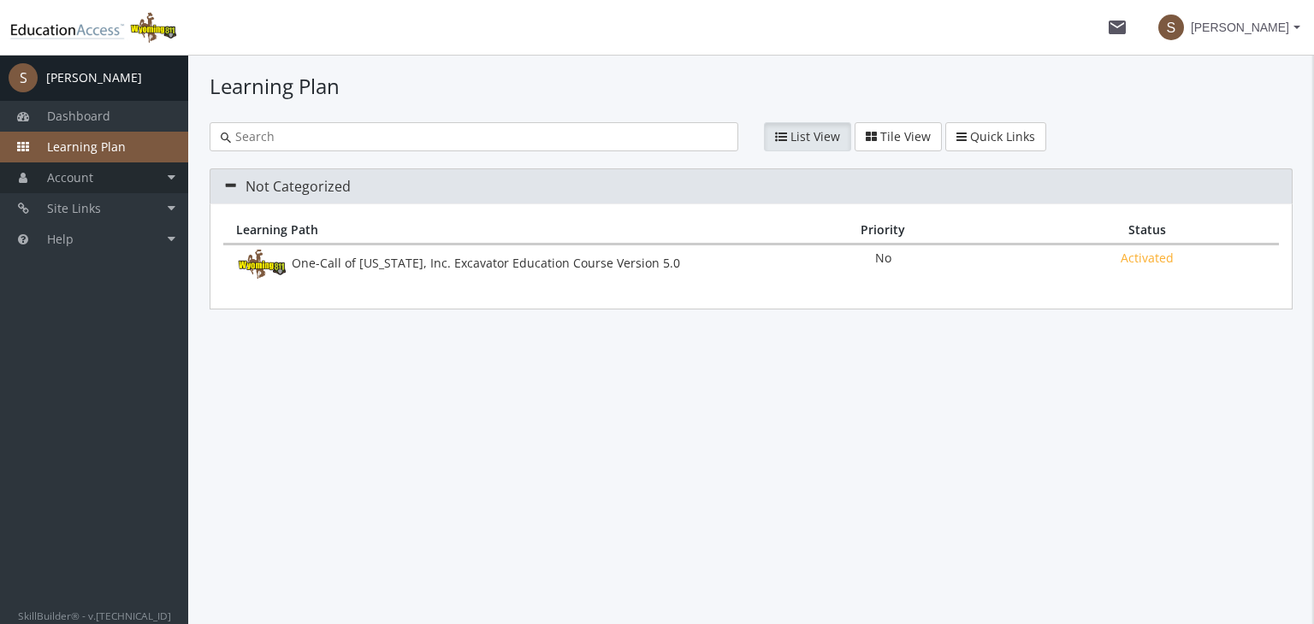
click at [95, 172] on link "Account" at bounding box center [94, 177] width 188 height 31
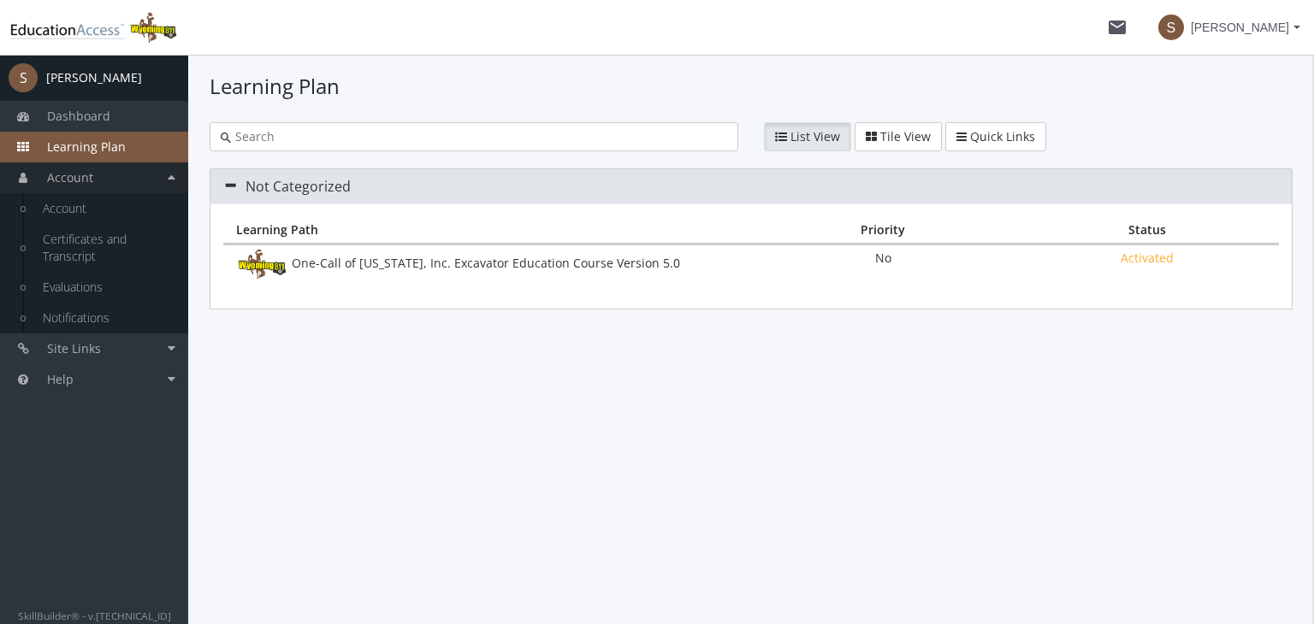
click at [180, 172] on link "Account" at bounding box center [94, 177] width 188 height 31
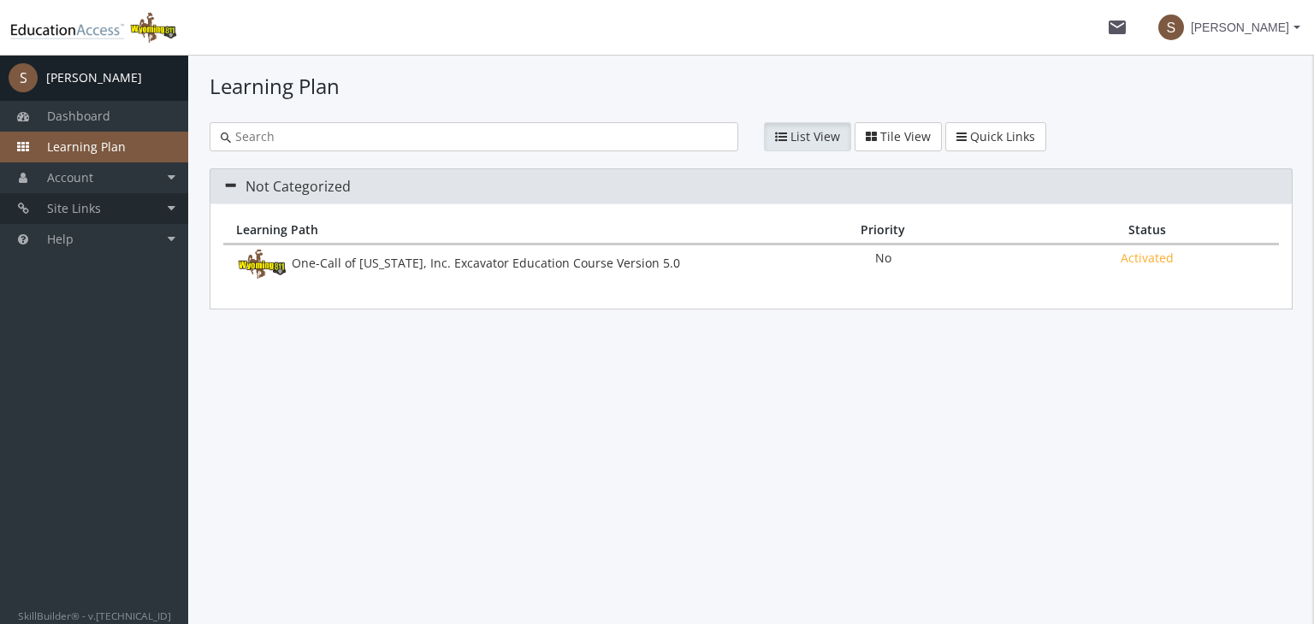
click at [174, 204] on link "Site Links" at bounding box center [94, 208] width 188 height 31
click at [171, 207] on link "Site Links" at bounding box center [94, 208] width 188 height 31
click at [172, 238] on link "Help" at bounding box center [94, 239] width 188 height 31
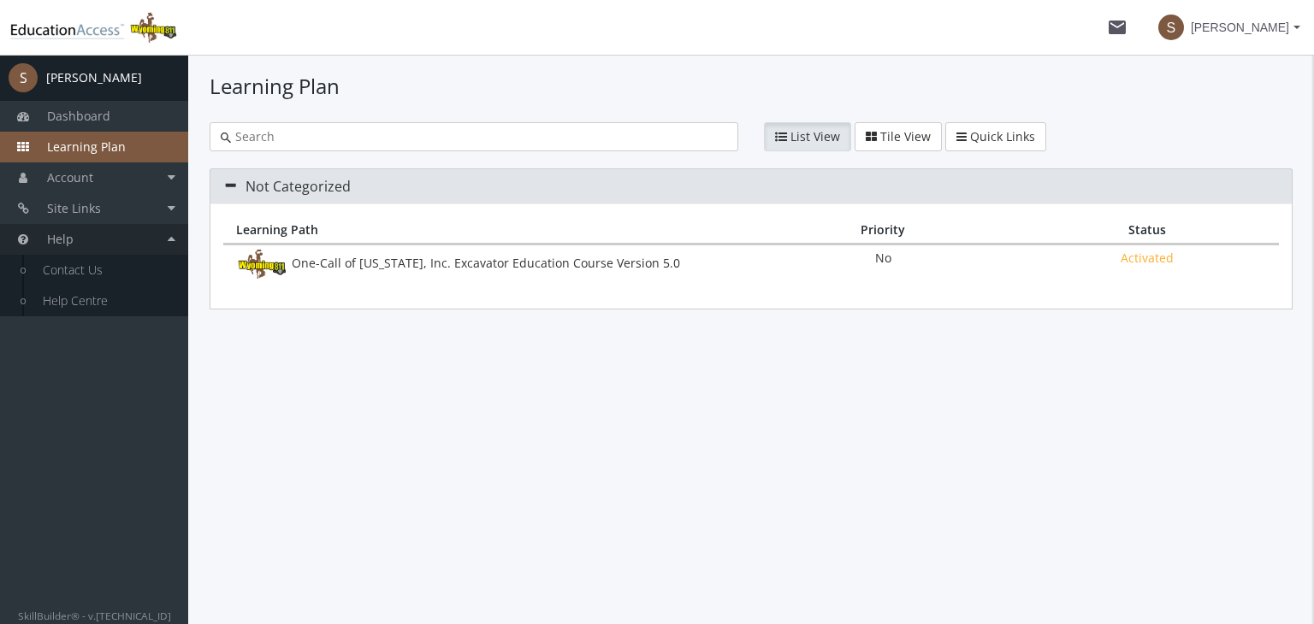
click at [172, 238] on link "Help" at bounding box center [94, 239] width 188 height 31
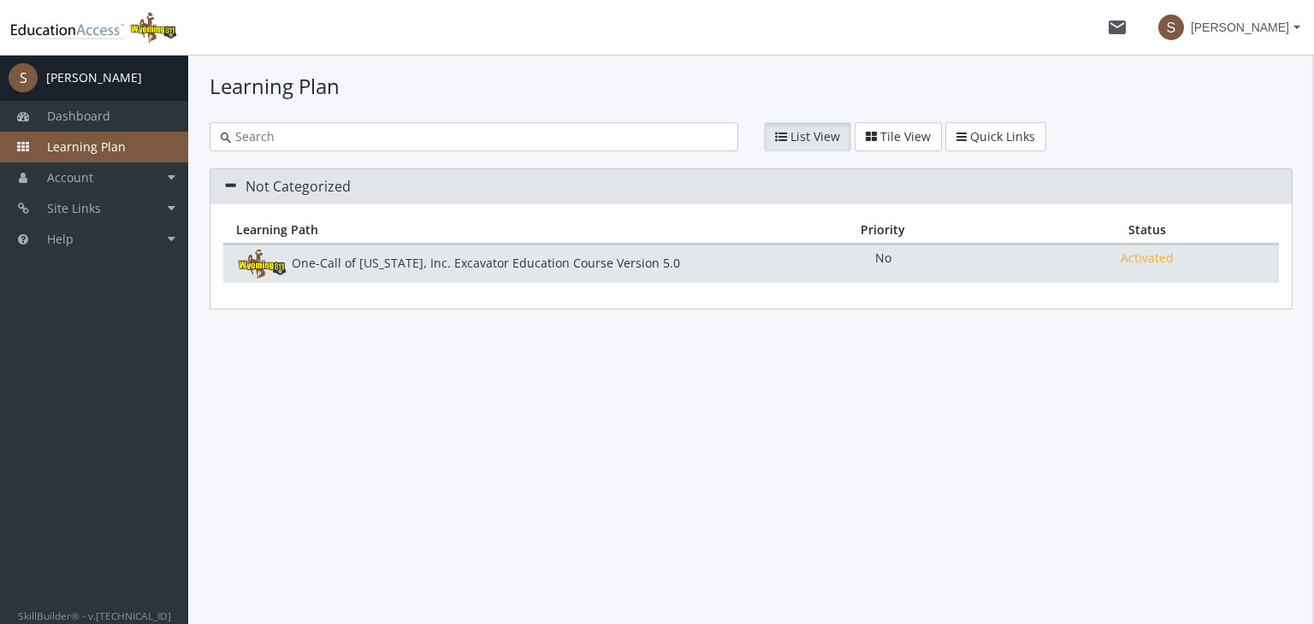
click at [418, 256] on div "One-Call of [US_STATE], Inc. Excavator Education Course Version 5.0" at bounding box center [487, 264] width 528 height 29
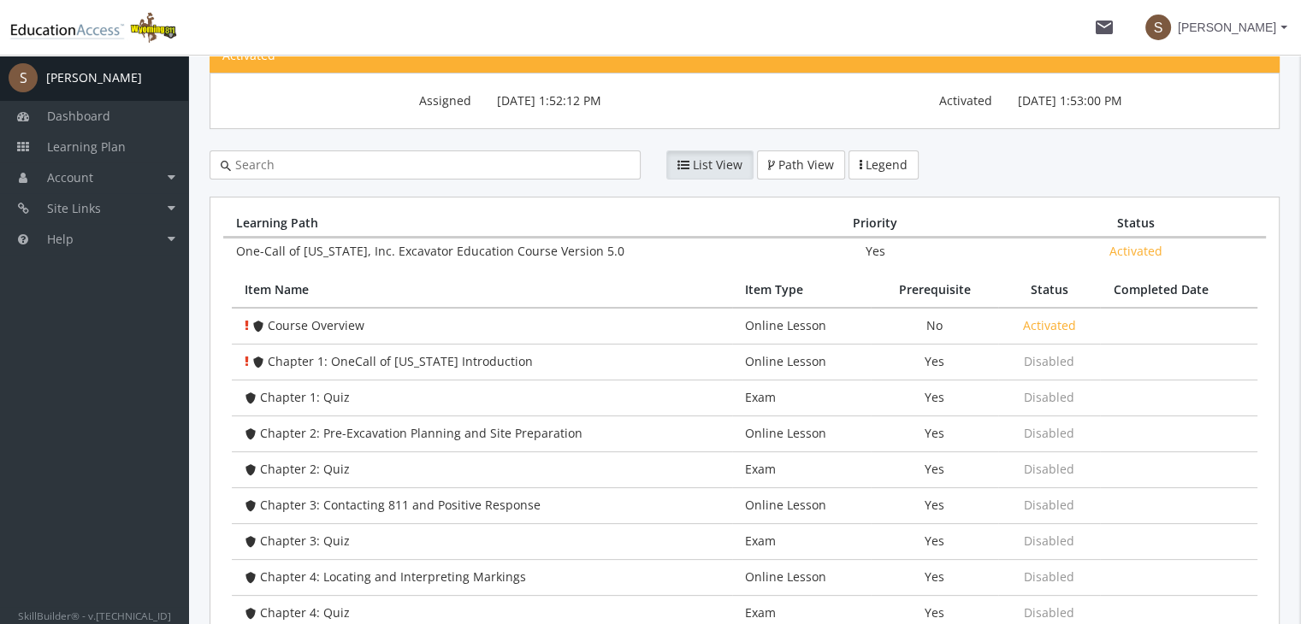
scroll to position [281, 0]
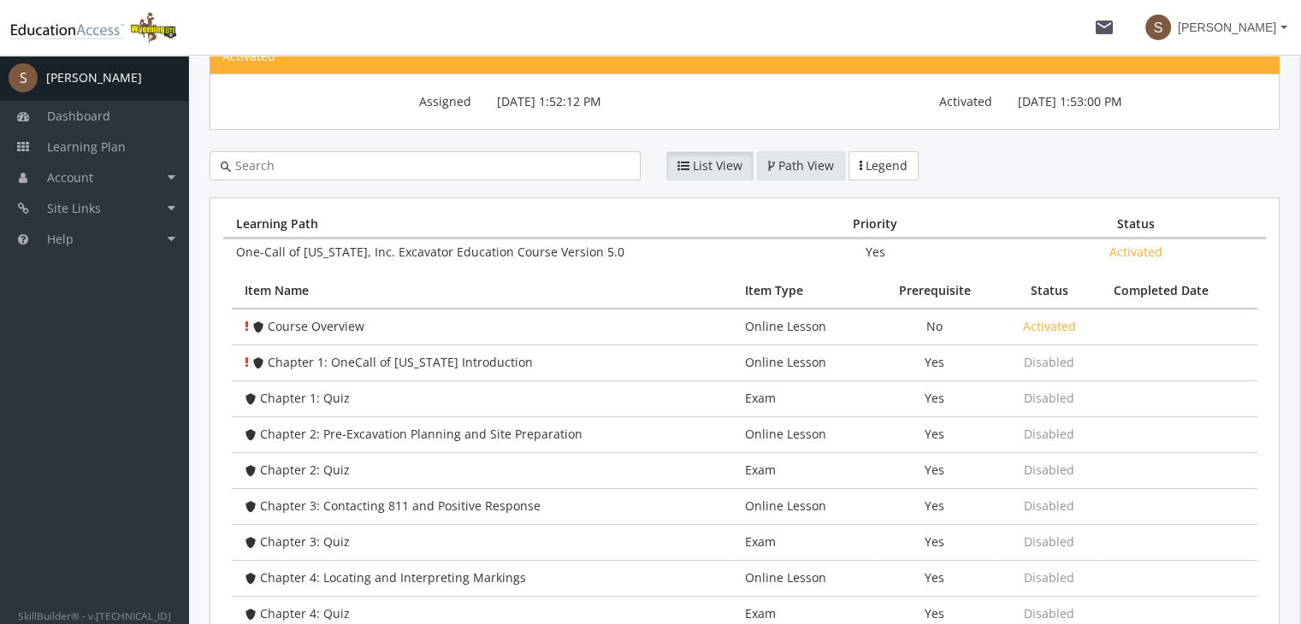
click at [795, 159] on span "Path View" at bounding box center [806, 165] width 56 height 16
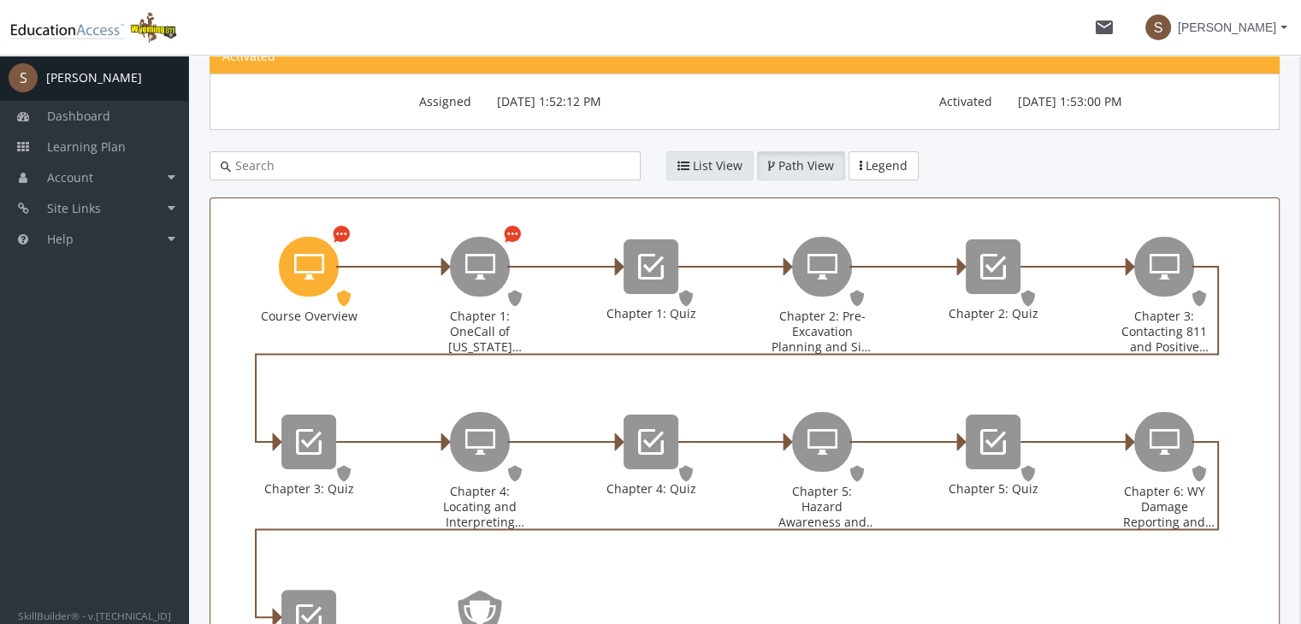
click at [697, 164] on span "List View" at bounding box center [718, 165] width 50 height 16
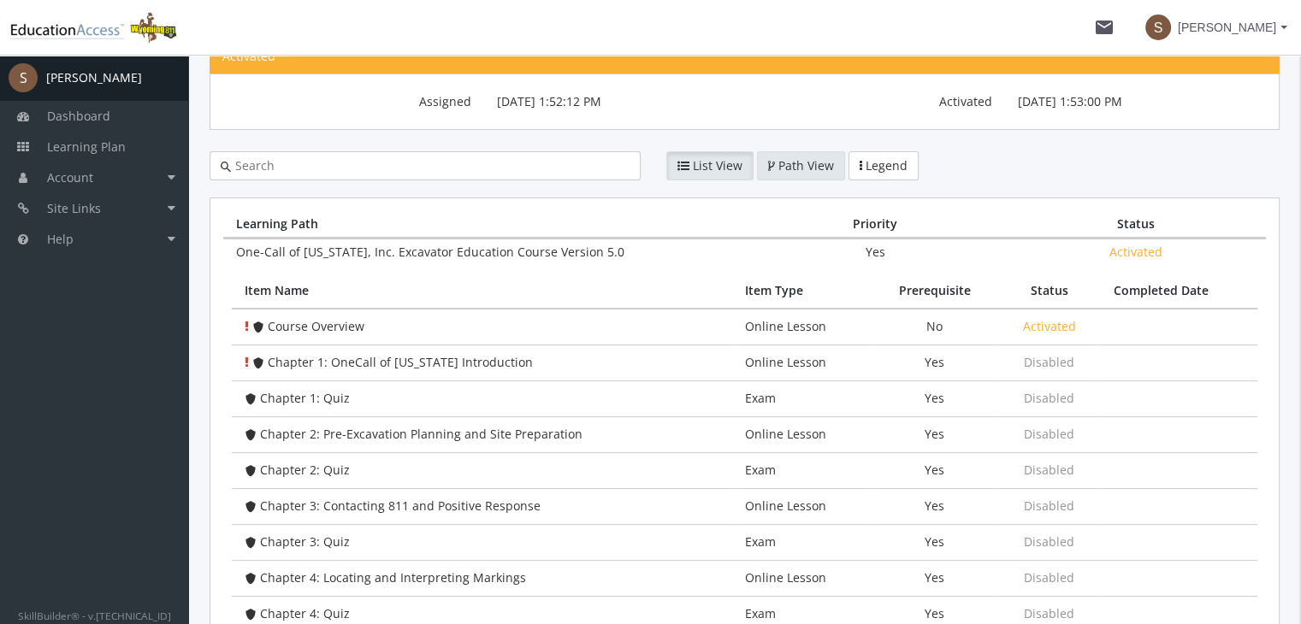
click at [787, 164] on span "Path View" at bounding box center [806, 165] width 56 height 16
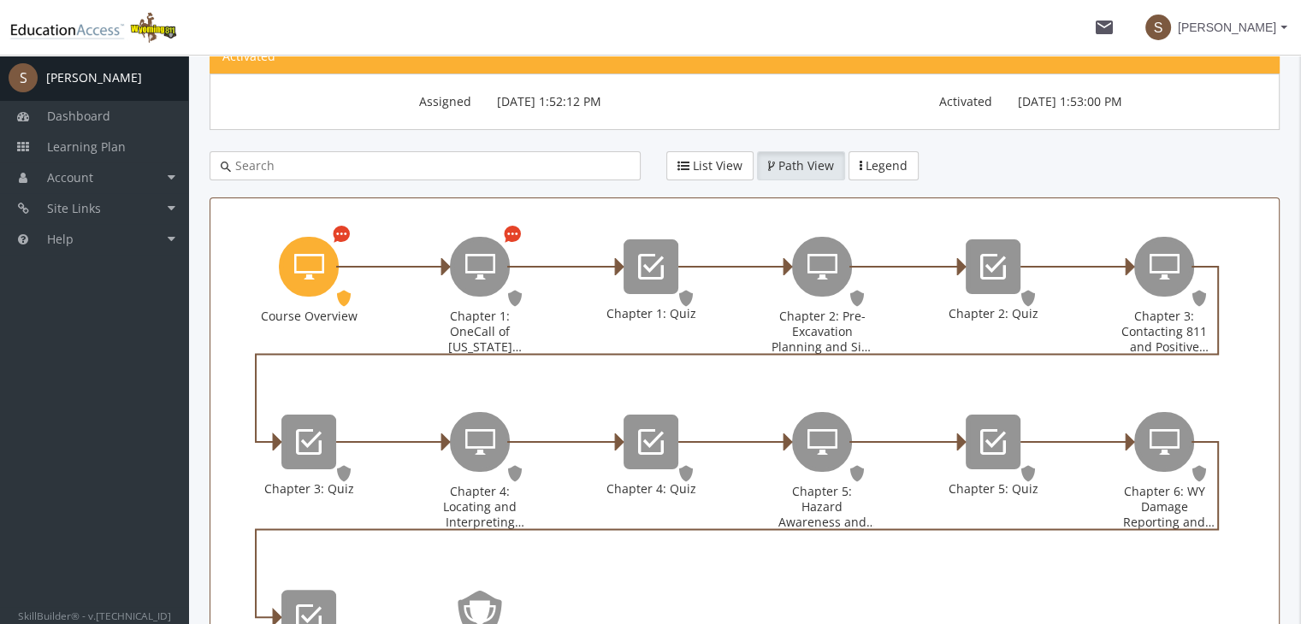
click at [787, 164] on span "Path View" at bounding box center [806, 165] width 56 height 16
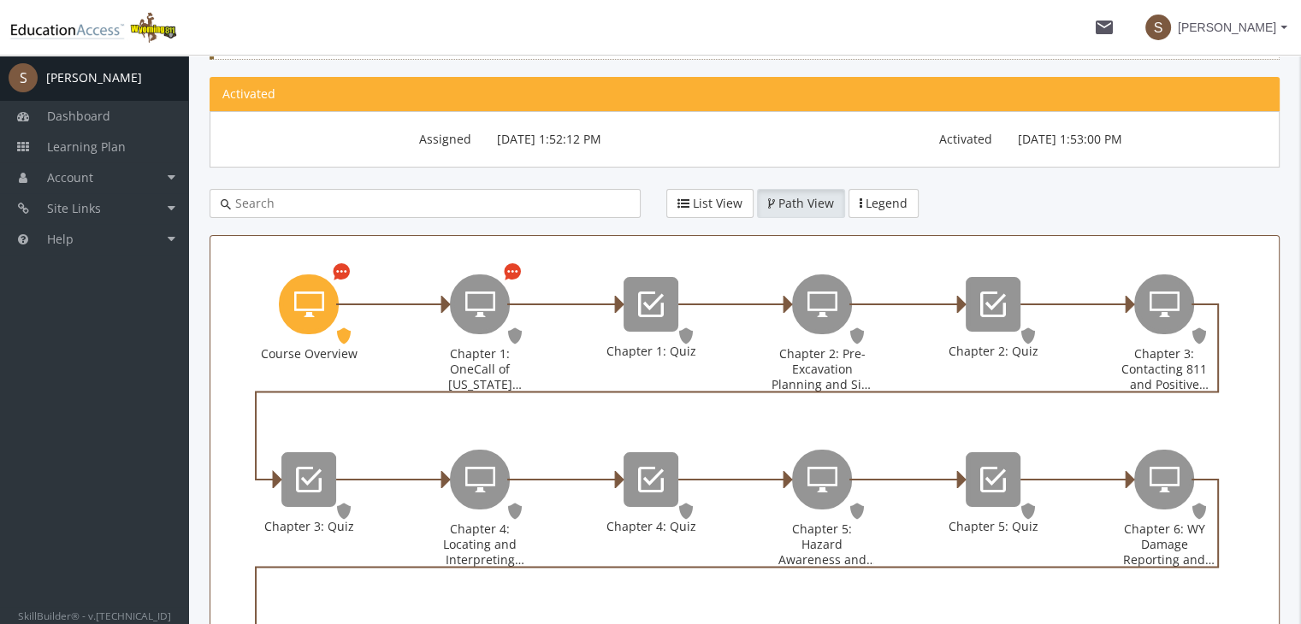
scroll to position [241, 0]
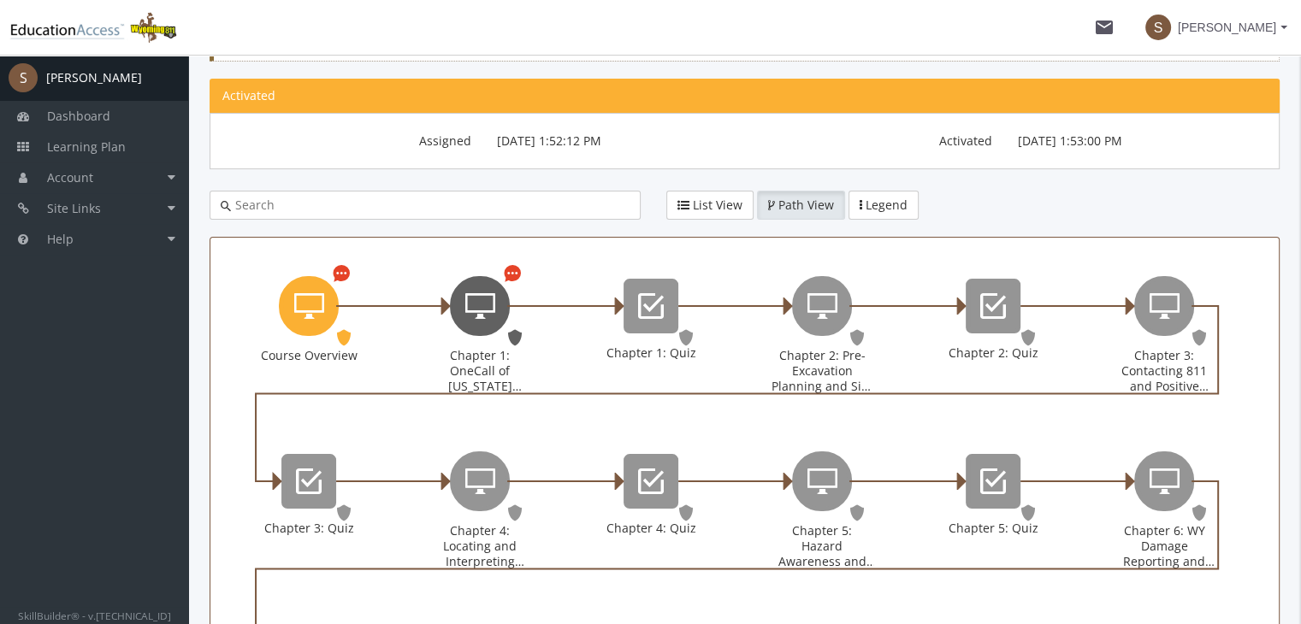
click at [457, 310] on div "Chapter 1: OneCall of Wyoming Introduction" at bounding box center [480, 306] width 60 height 60
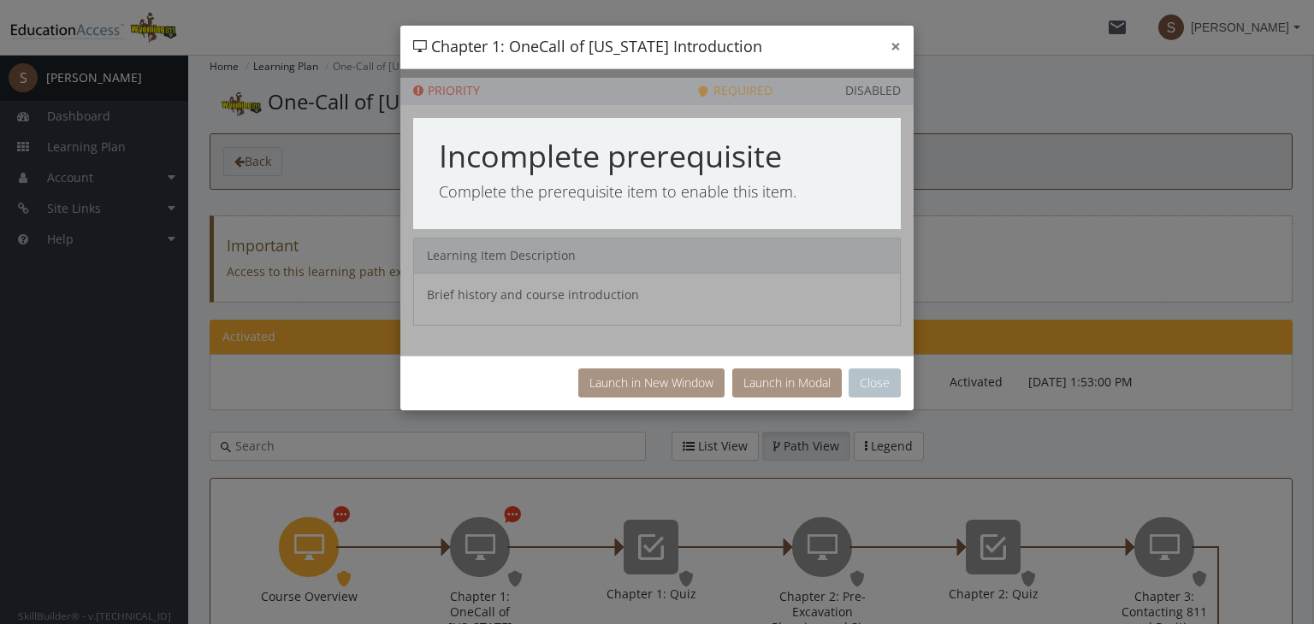
click at [895, 47] on button "×" at bounding box center [895, 47] width 10 height 18
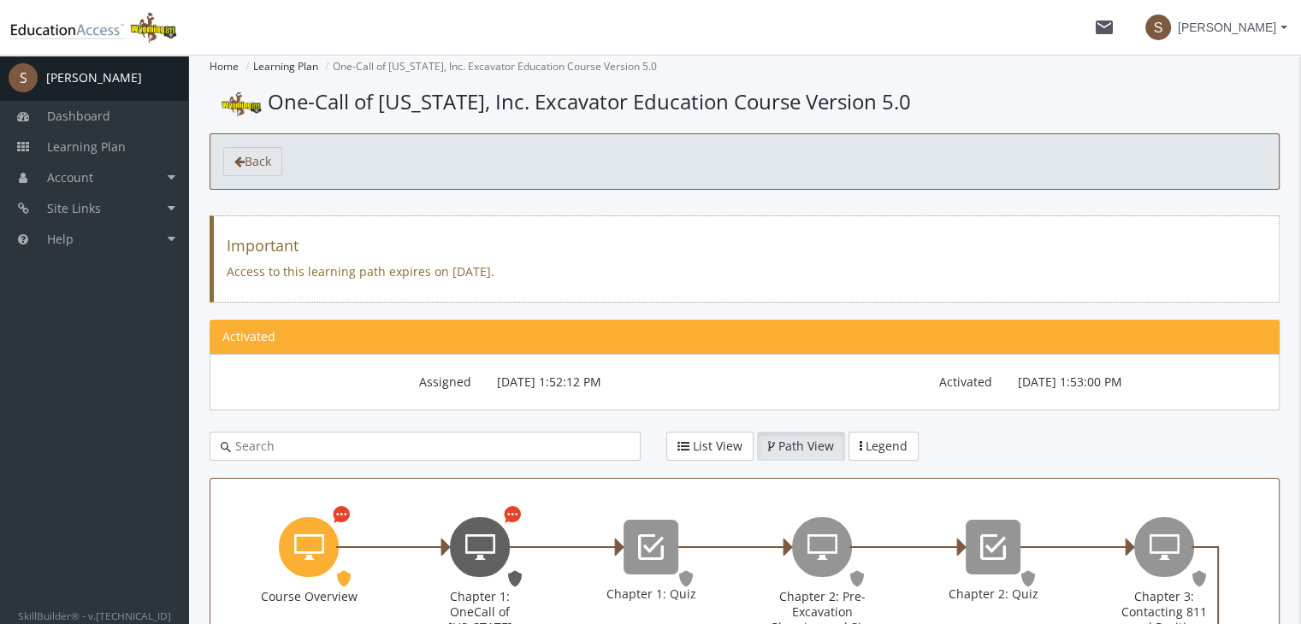
scroll to position [41, 0]
